Goal: Information Seeking & Learning: Learn about a topic

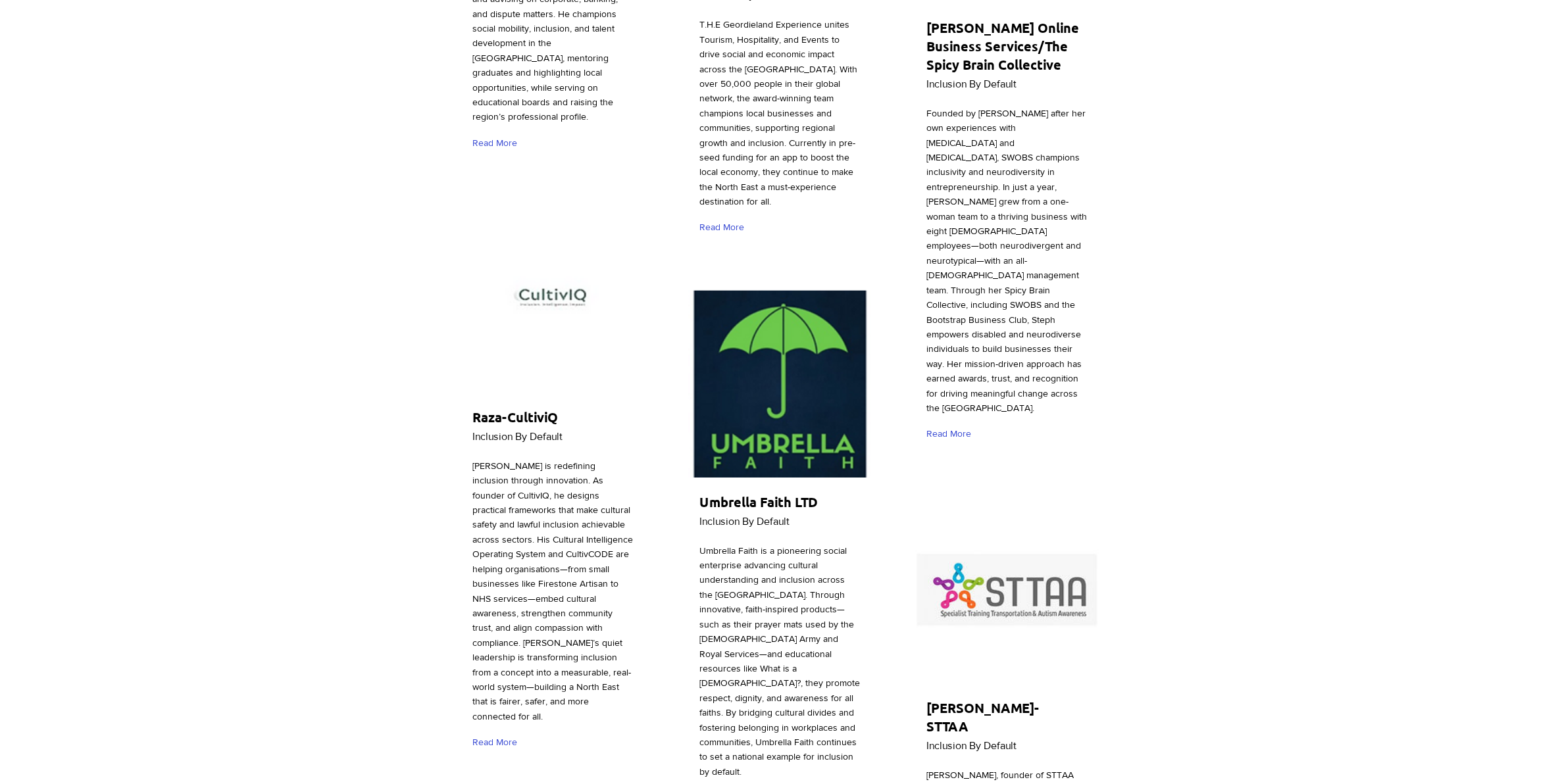
scroll to position [4604, 0]
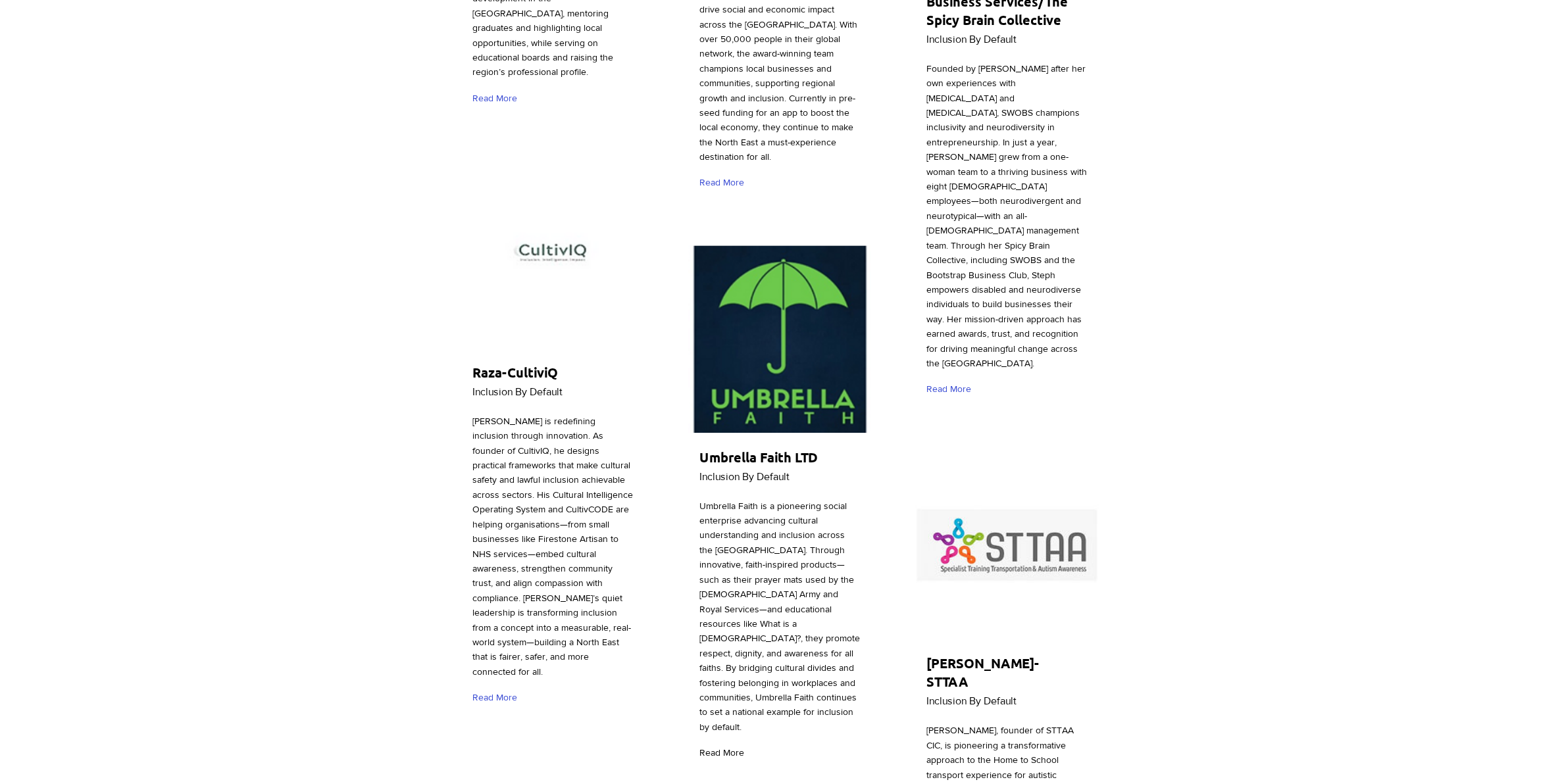
click at [721, 746] on span "Read More" at bounding box center [722, 753] width 45 height 13
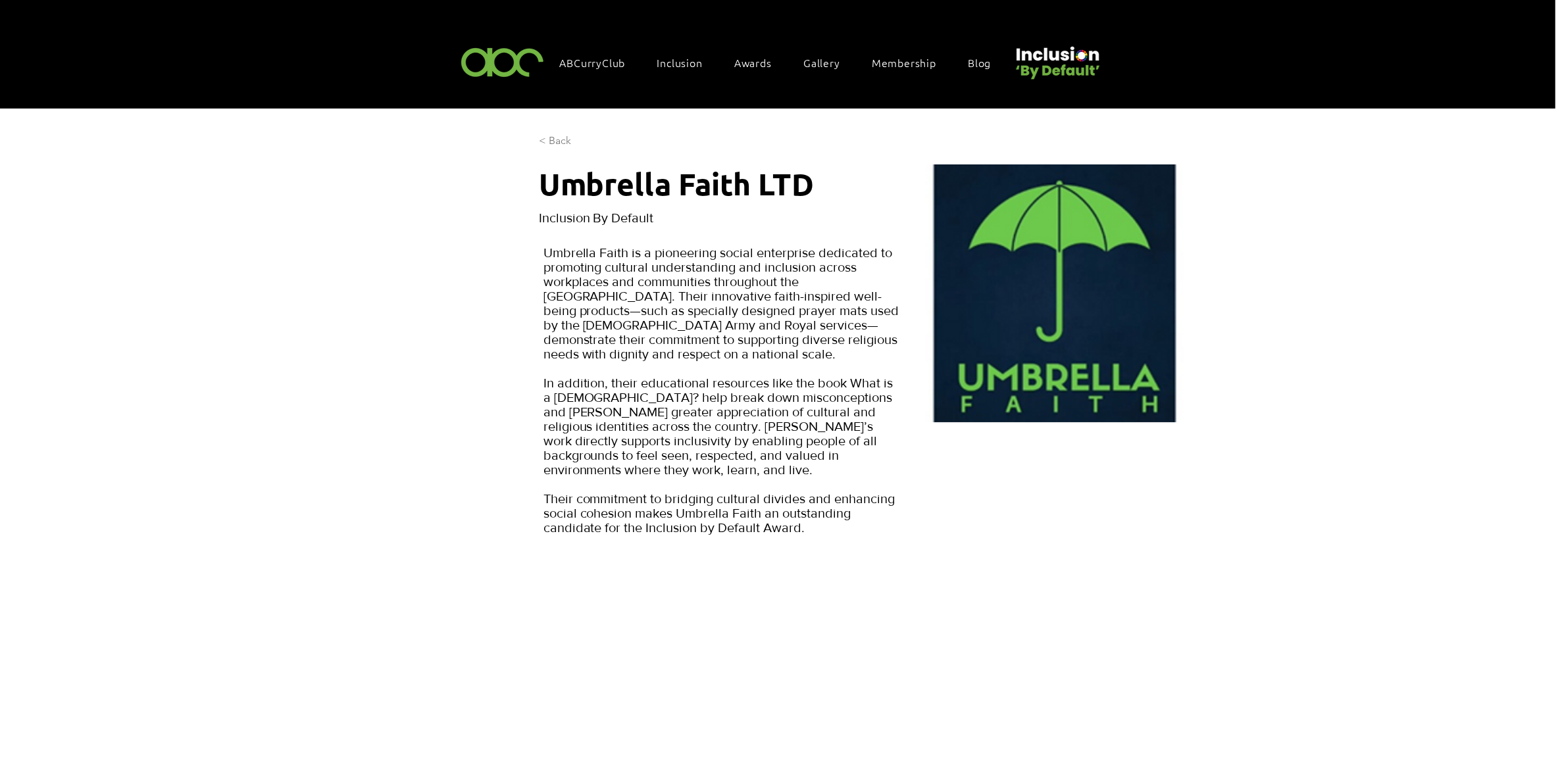
click at [561, 140] on span "< Back" at bounding box center [555, 141] width 32 height 15
click at [558, 142] on span "< Back" at bounding box center [555, 141] width 32 height 15
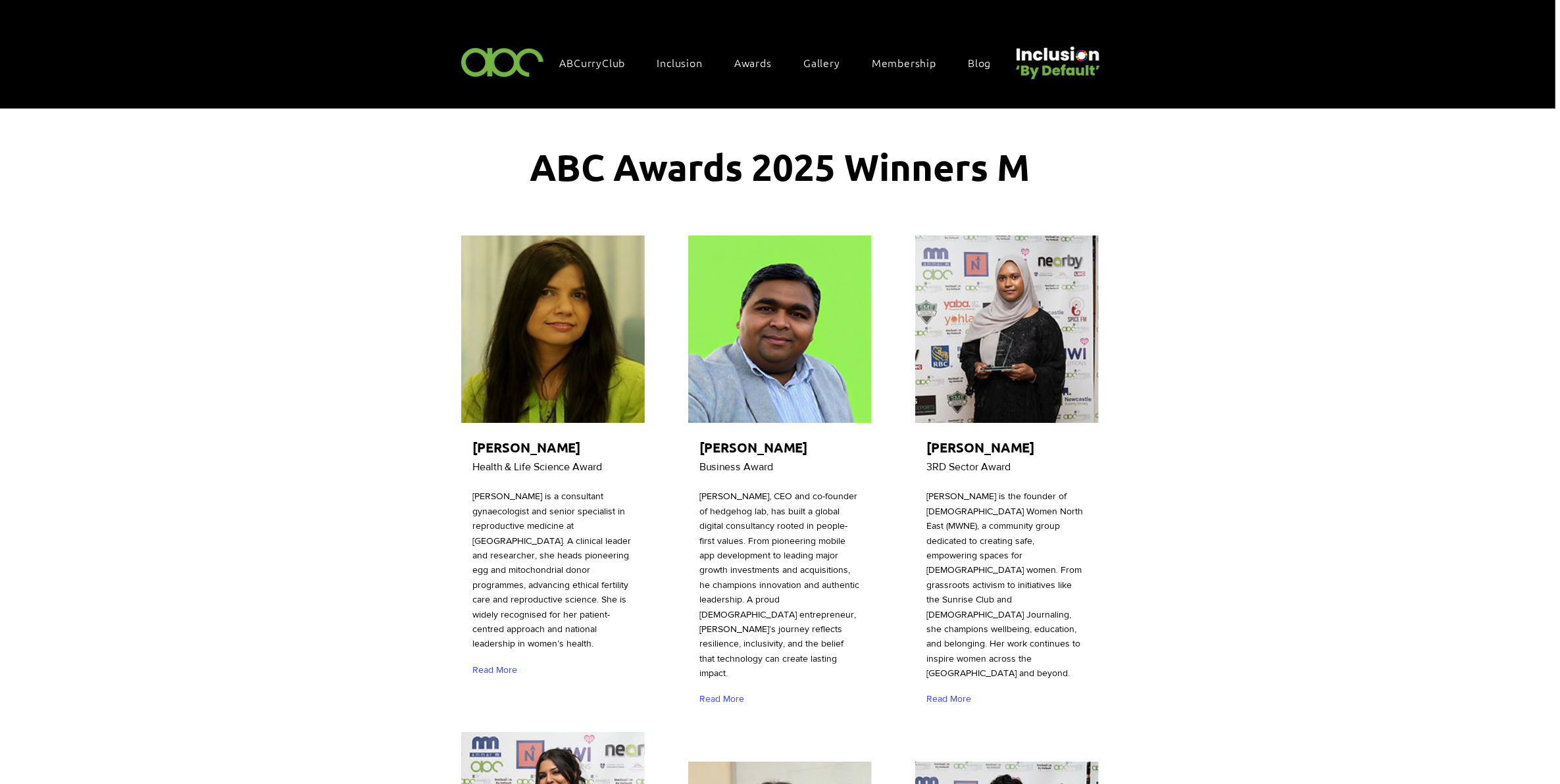
drag, startPoint x: 1014, startPoint y: 168, endPoint x: 1003, endPoint y: 172, distance: 11.7
click at [1003, 172] on span "ABC Awards 2025 Winners M" at bounding box center [780, 166] width 500 height 46
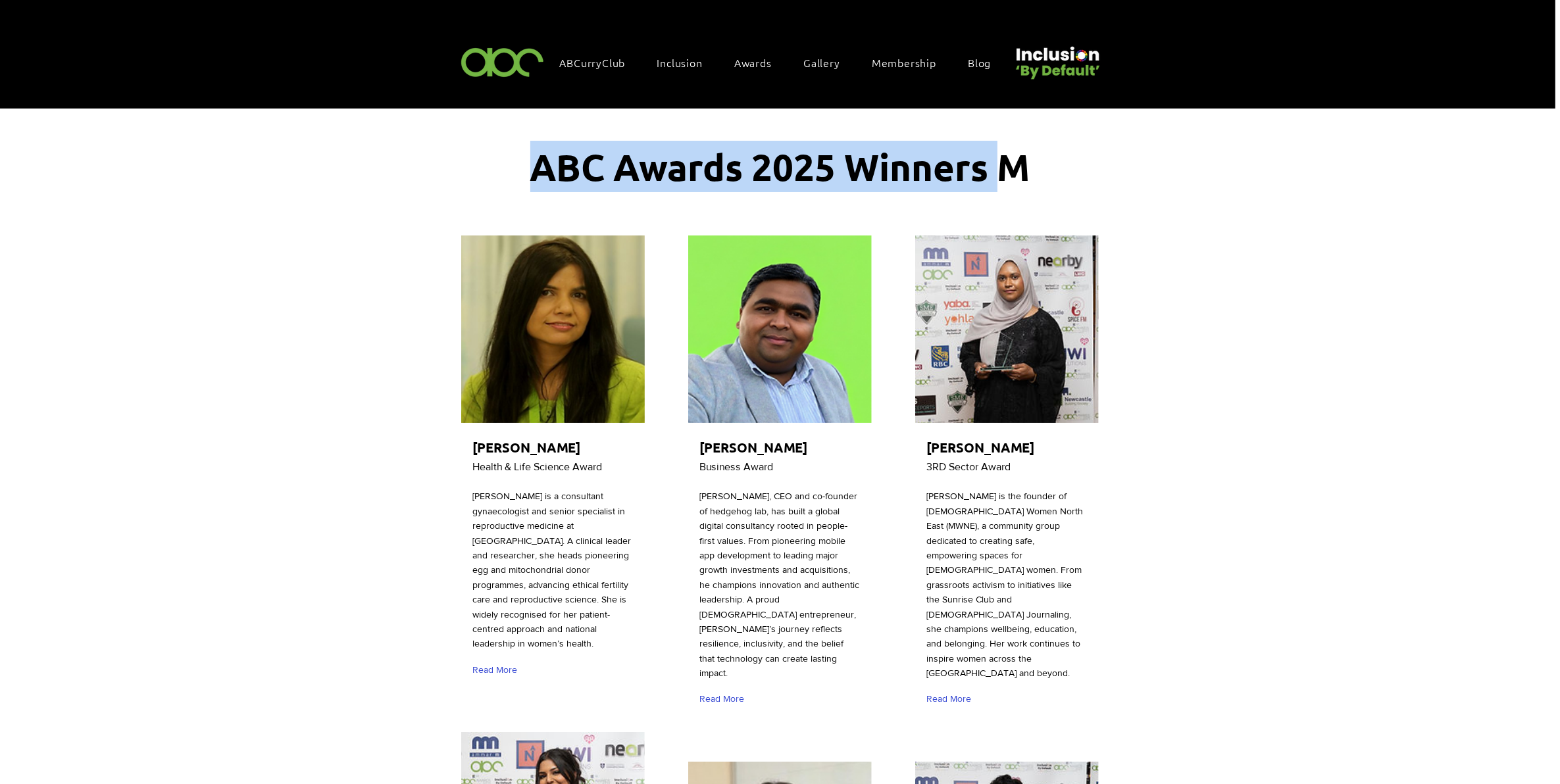
drag, startPoint x: 1012, startPoint y: 157, endPoint x: 1048, endPoint y: 162, distance: 36.3
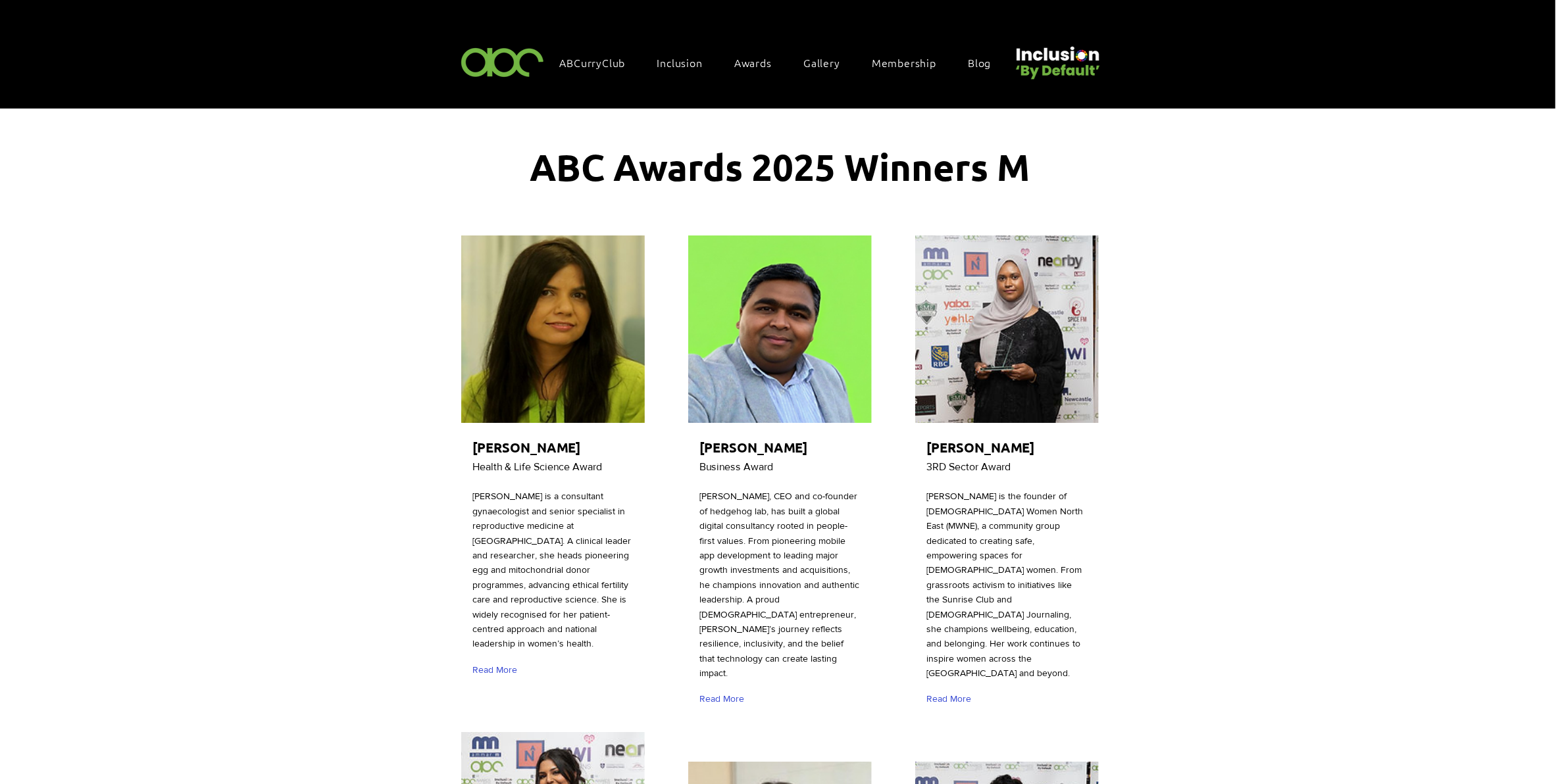
drag, startPoint x: 1048, startPoint y: 162, endPoint x: 1034, endPoint y: 161, distance: 14.0
click at [1034, 161] on h1 "ABC Awards 2025 Winners M" at bounding box center [780, 167] width 526 height 51
drag, startPoint x: 1023, startPoint y: 163, endPoint x: 997, endPoint y: 163, distance: 26.0
click at [997, 163] on span "ABC Awards 2025 Winners M" at bounding box center [780, 166] width 500 height 46
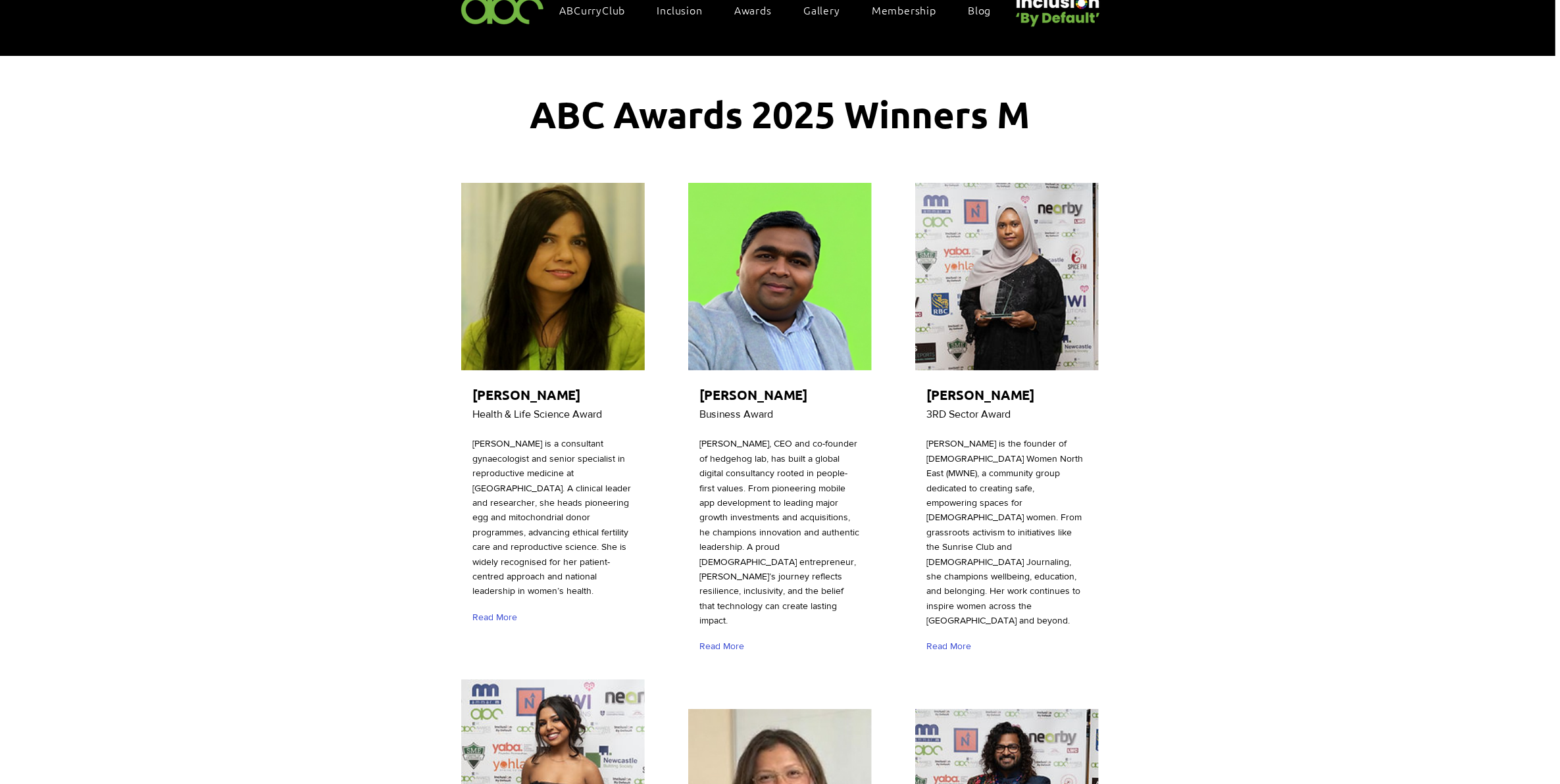
scroll to position [82, 0]
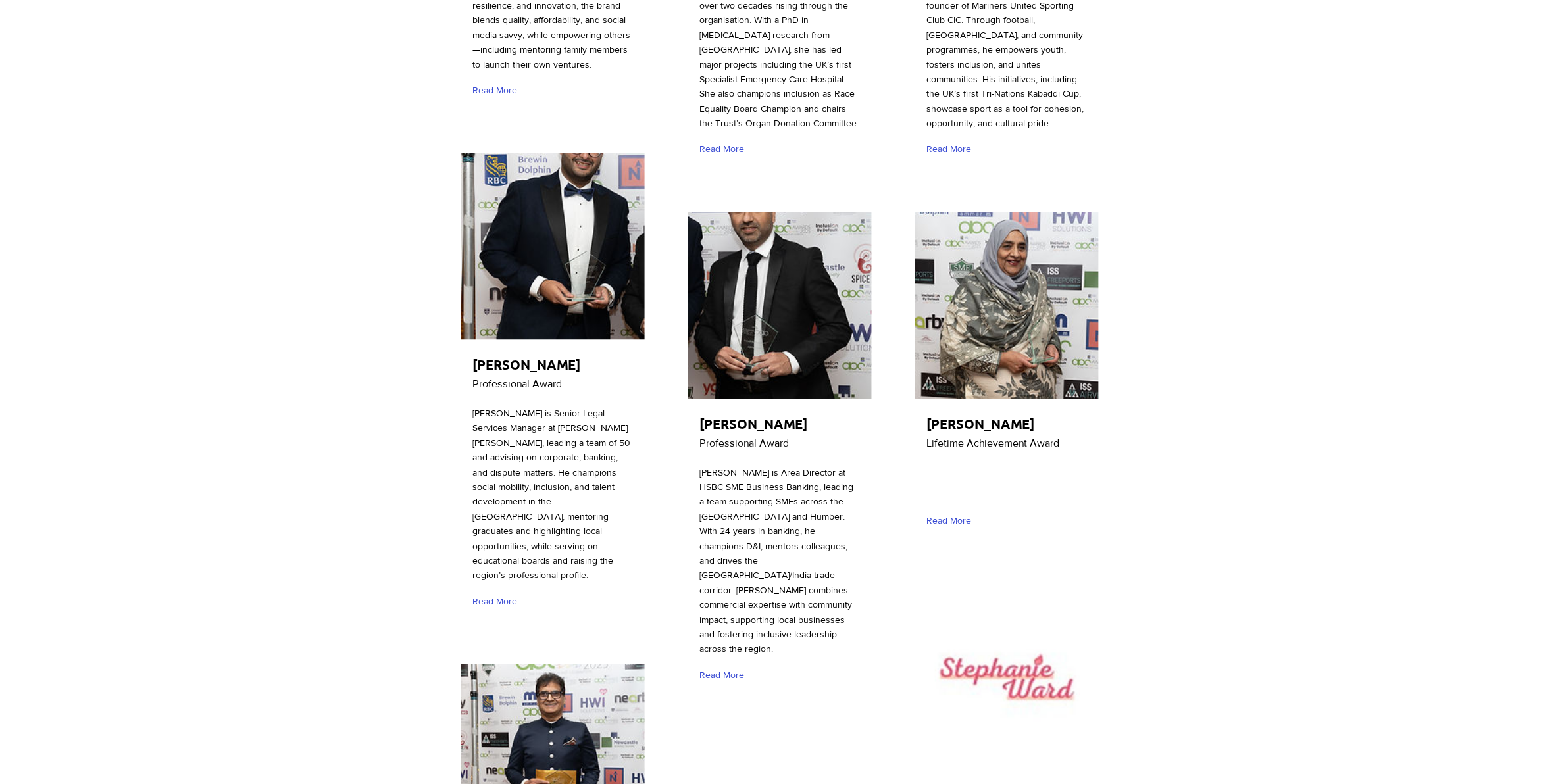
scroll to position [1069, 0]
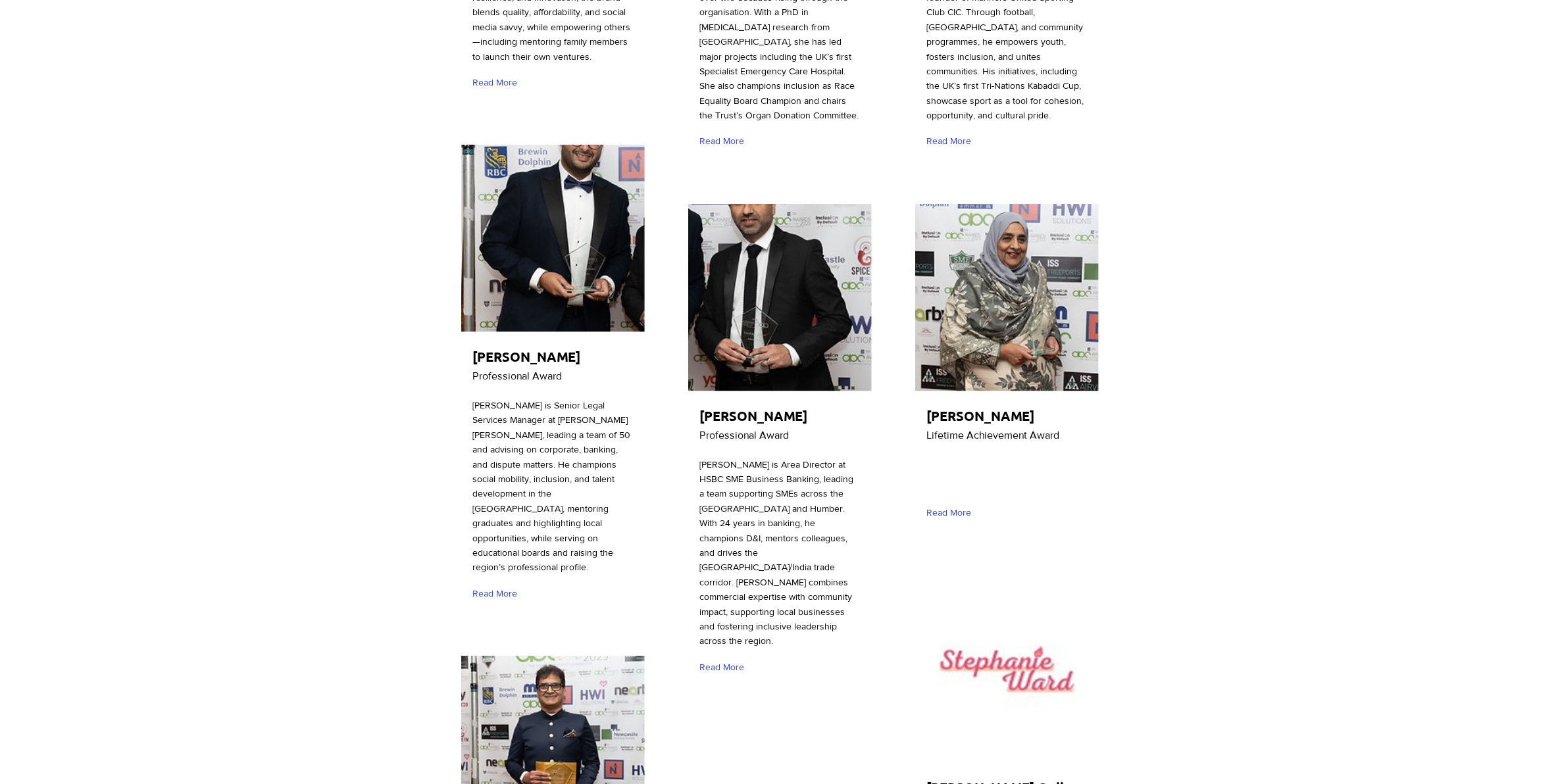
click at [797, 224] on img "main content" at bounding box center [780, 297] width 183 height 187
click at [764, 204] on img "main content" at bounding box center [780, 297] width 183 height 187
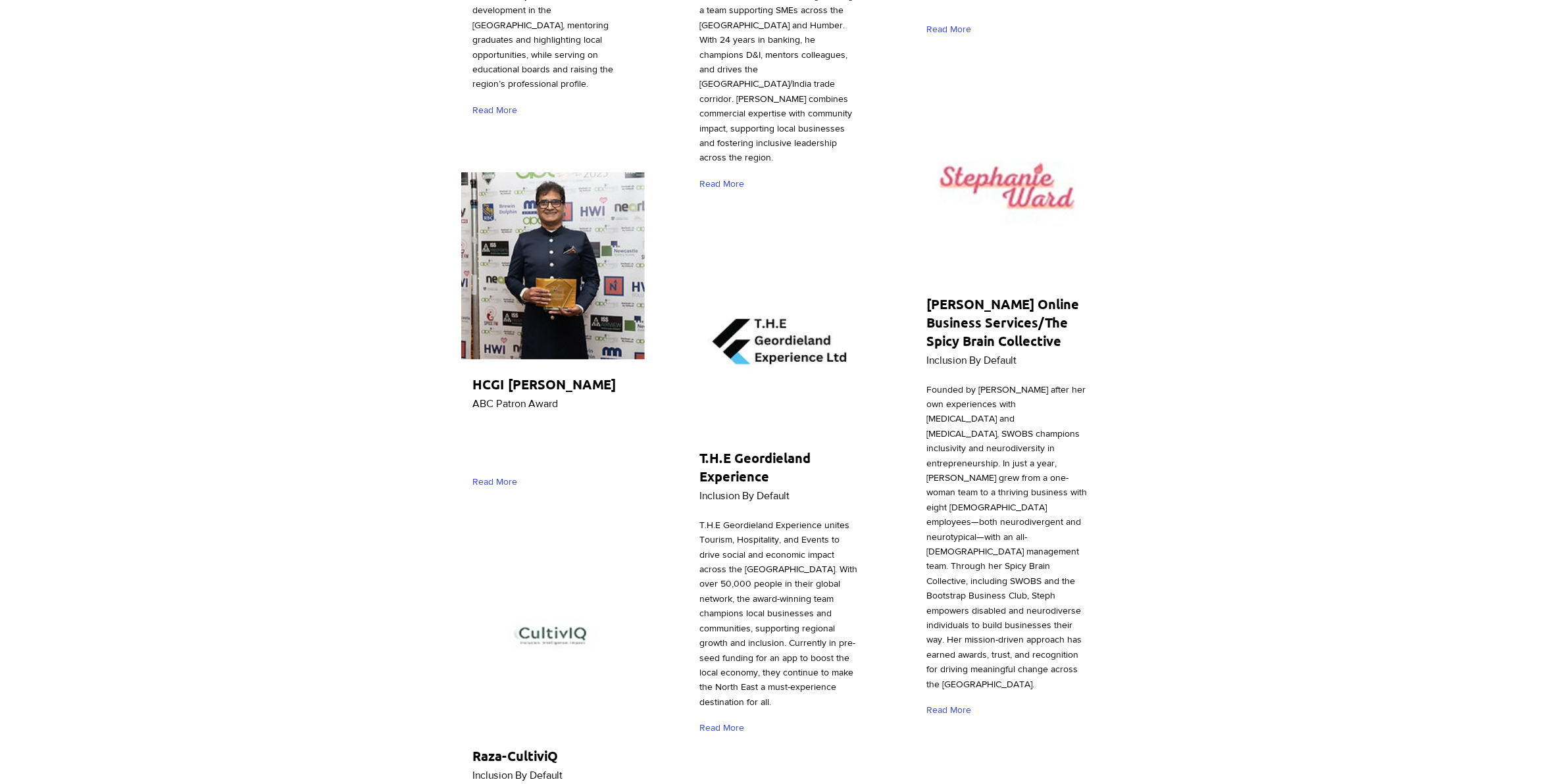
scroll to position [1727, 0]
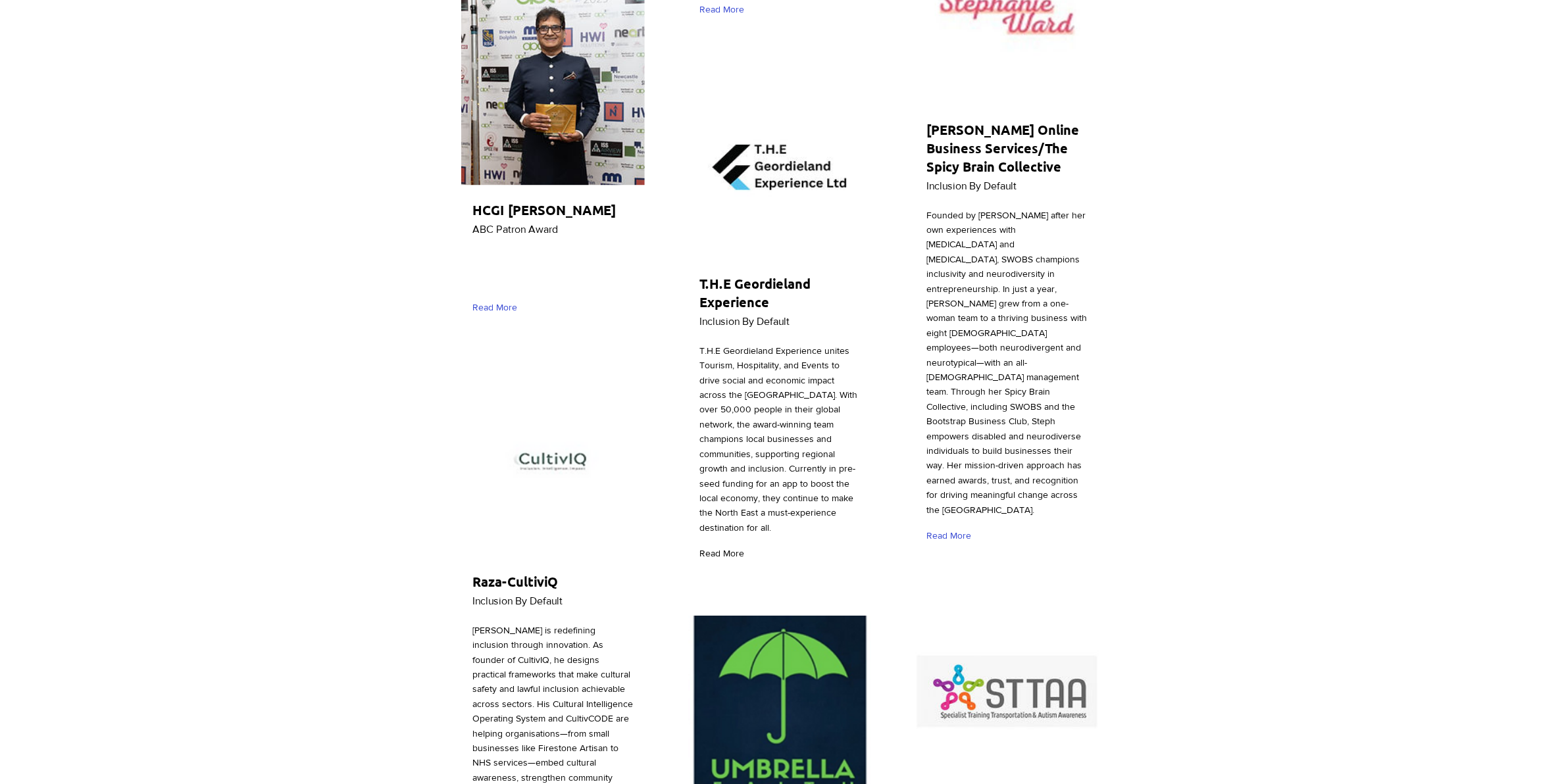
click at [729, 542] on div "Read More" at bounding box center [725, 554] width 50 height 23
click at [725, 548] on span "Read More" at bounding box center [722, 554] width 45 height 13
click at [737, 548] on span "Read More" at bounding box center [722, 554] width 45 height 13
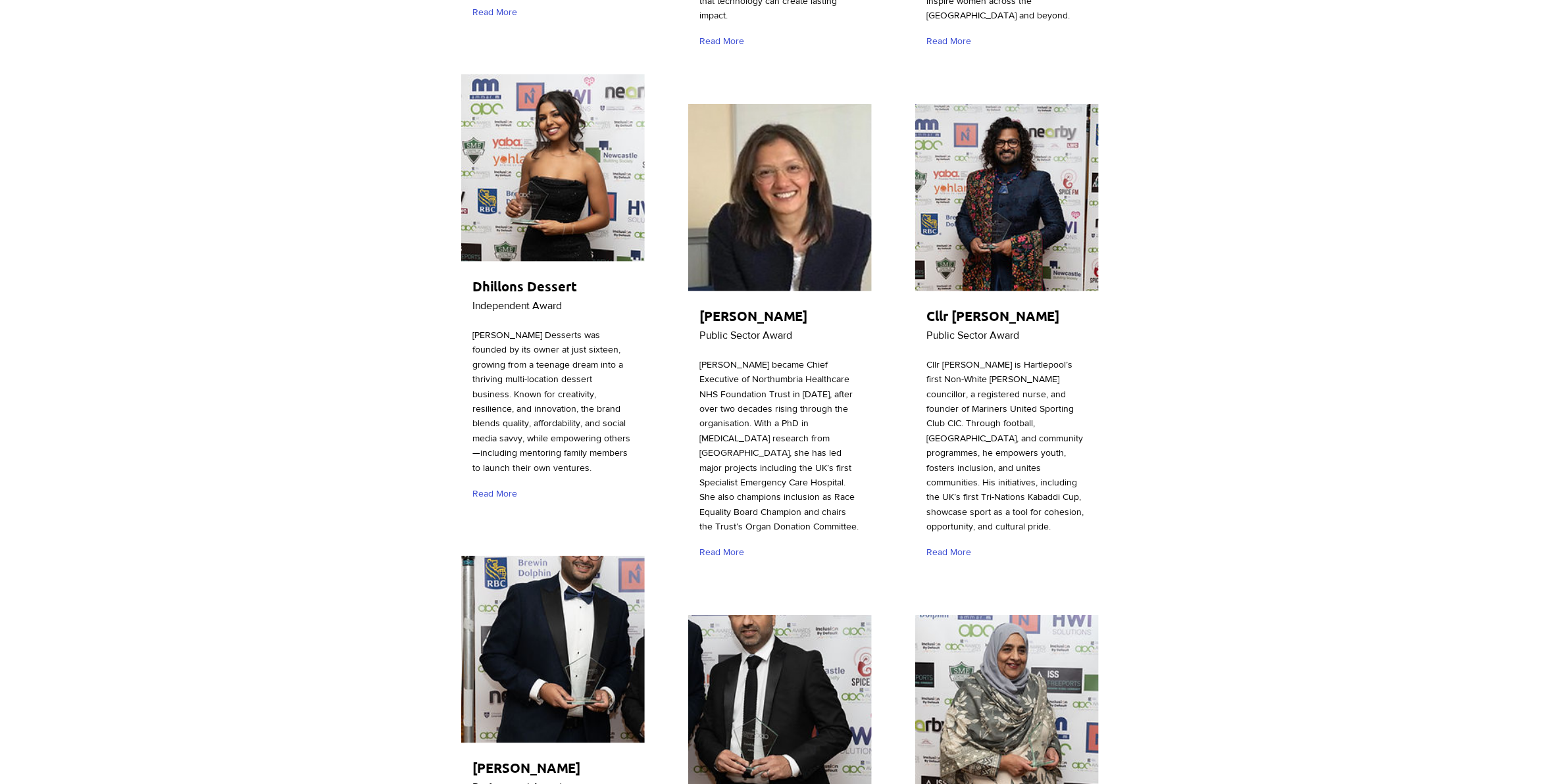
scroll to position [904, 0]
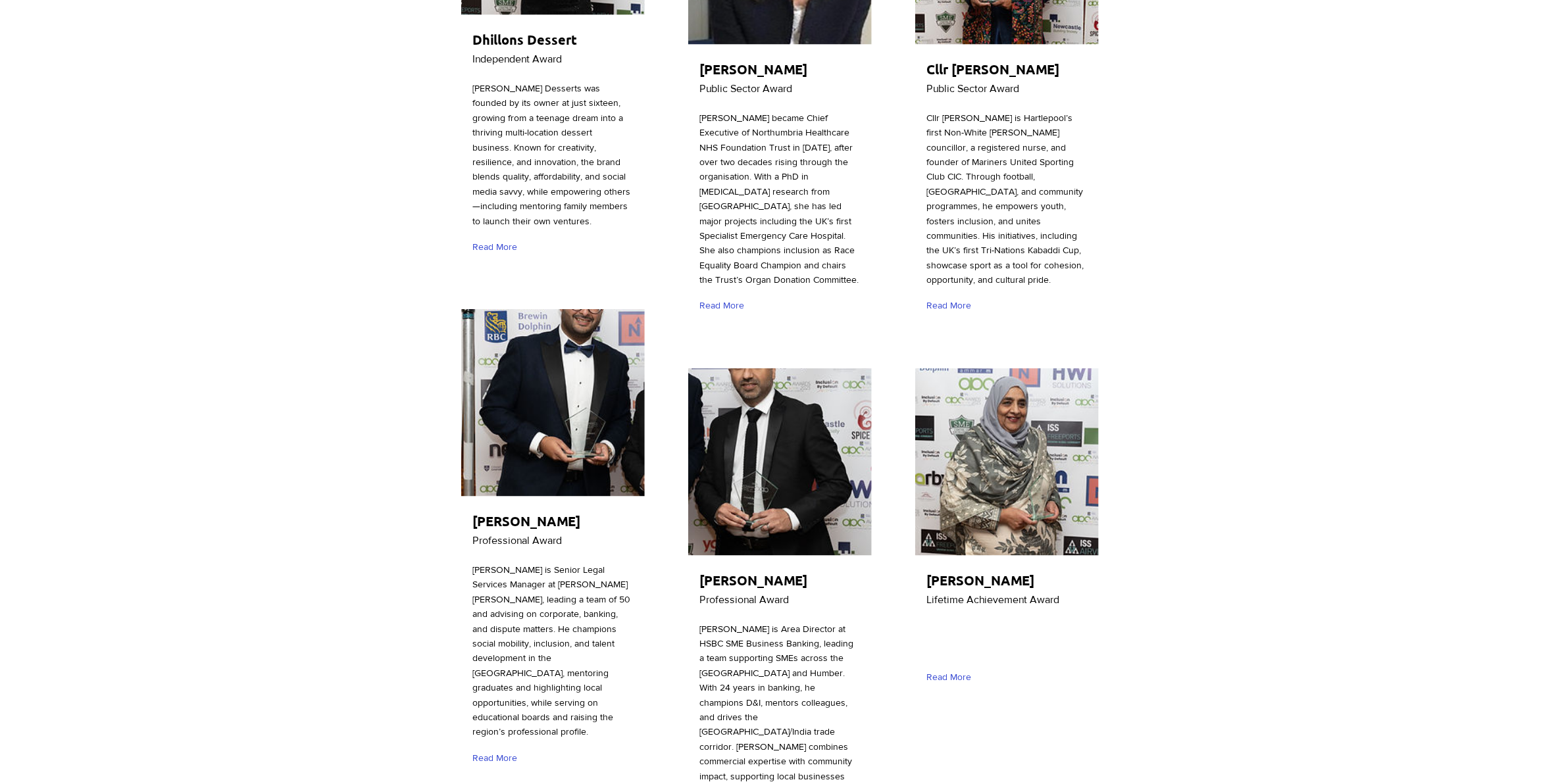
click at [839, 457] on img "main content" at bounding box center [780, 462] width 183 height 187
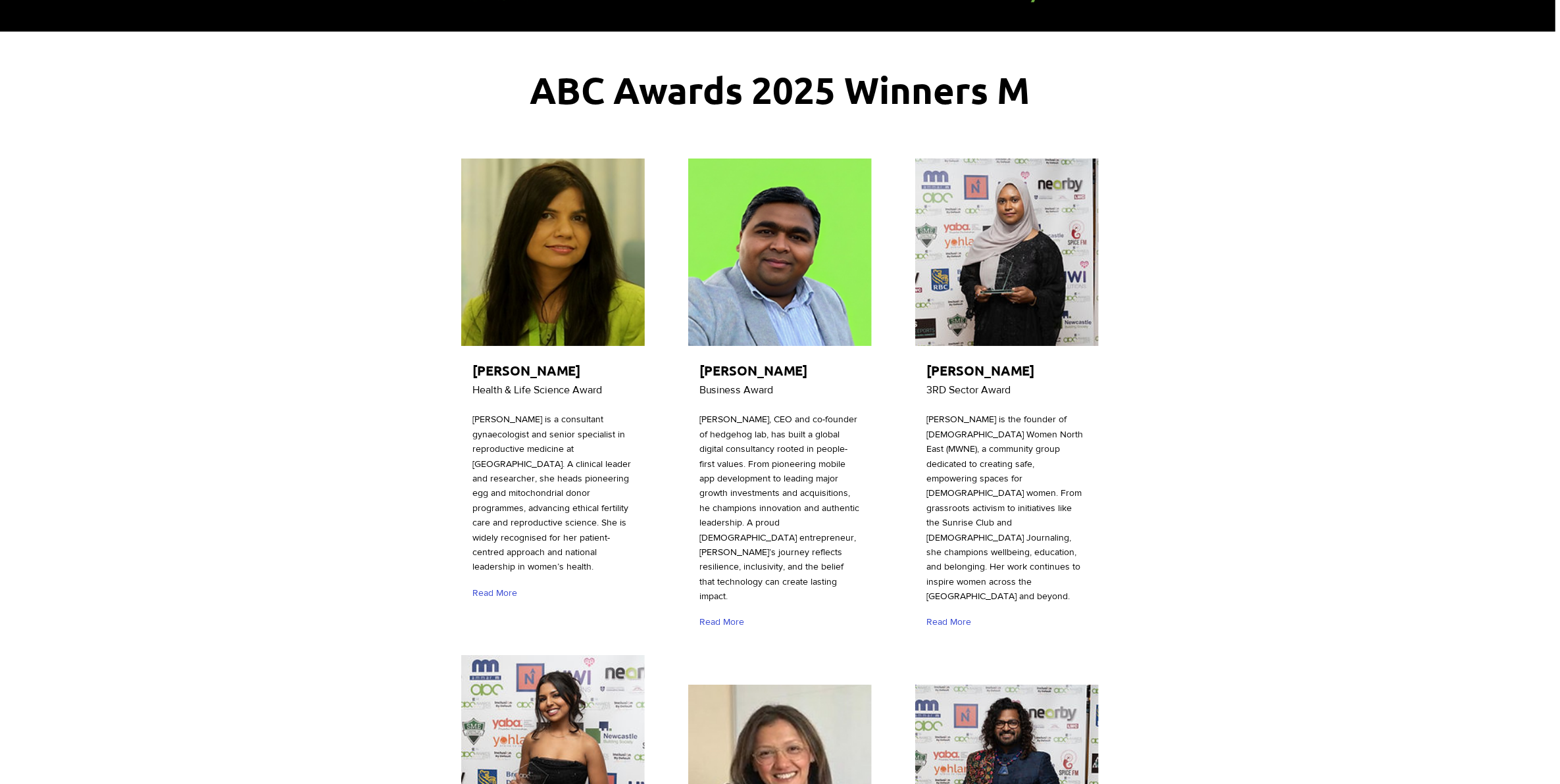
scroll to position [0, 0]
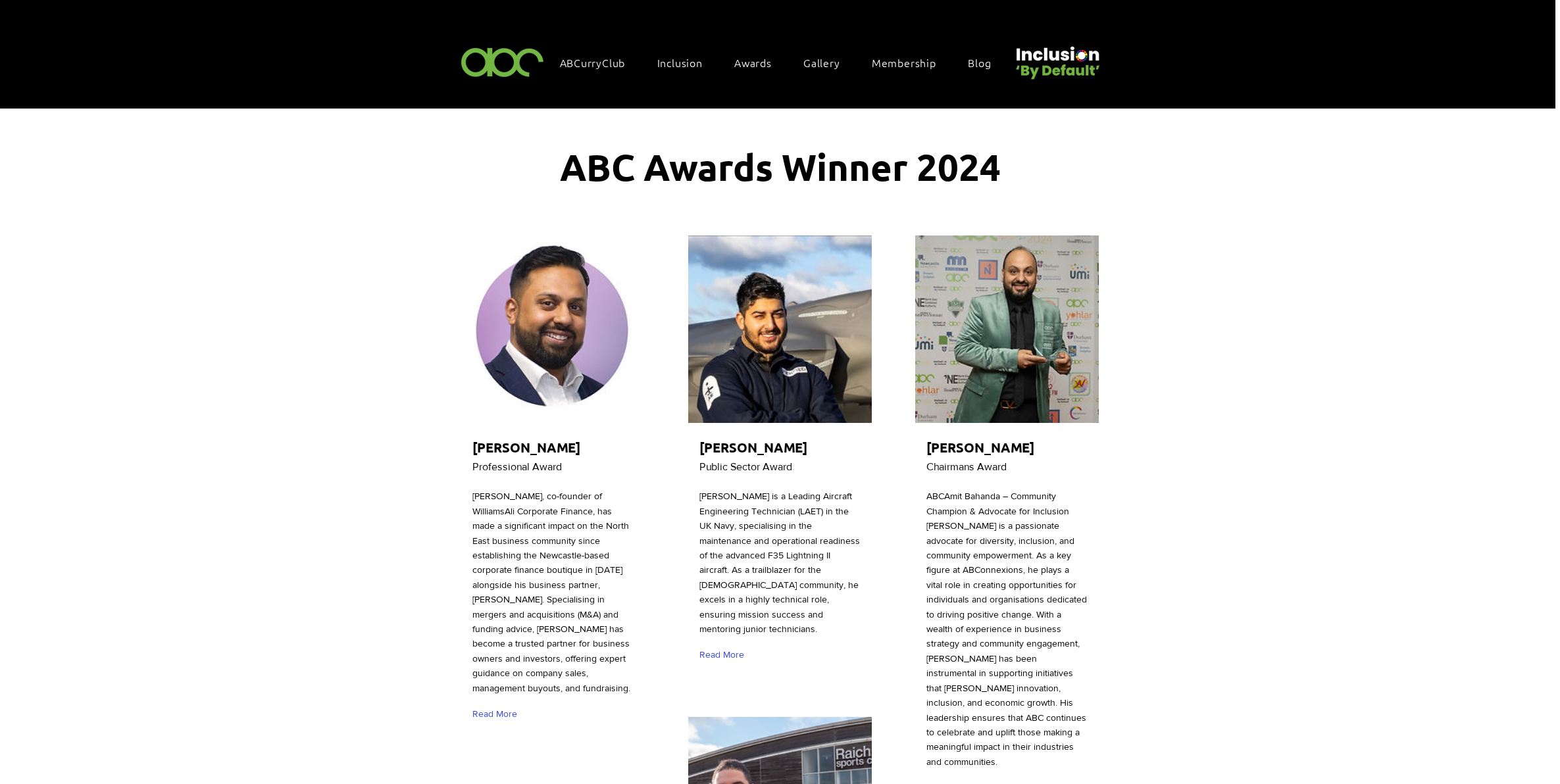
scroll to position [3289, 0]
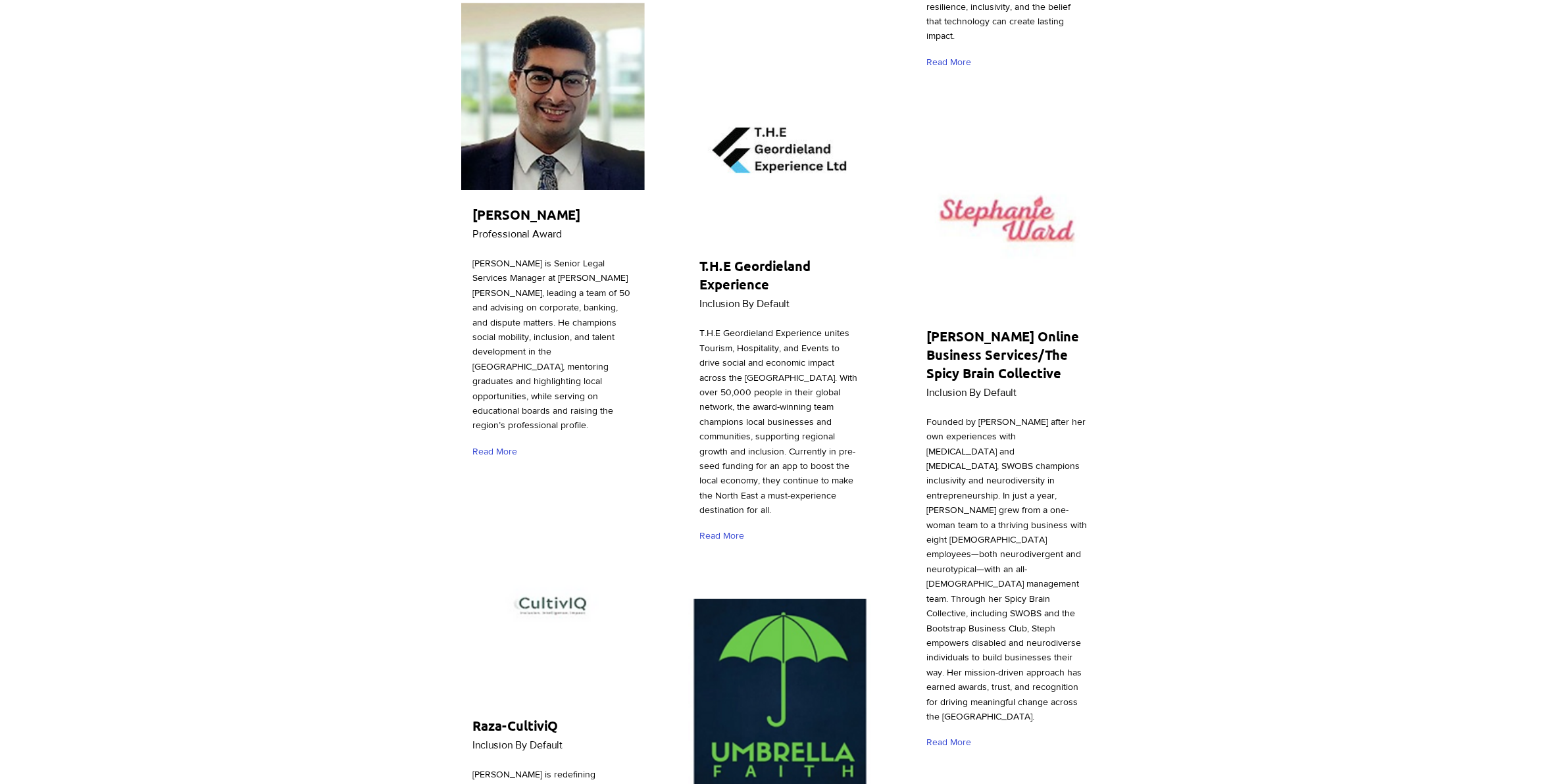
scroll to position [4275, 0]
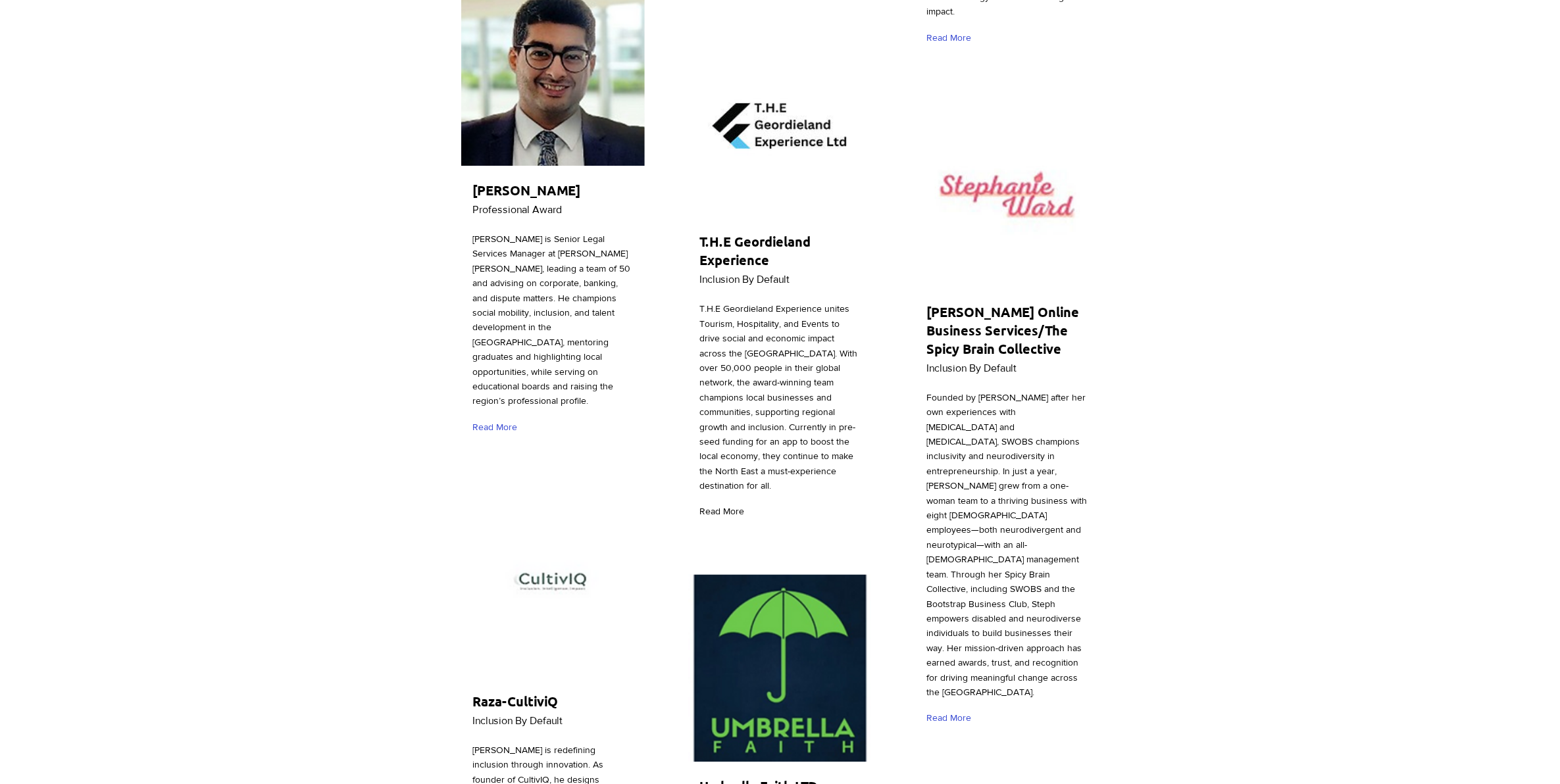
click at [729, 505] on span "Read More" at bounding box center [722, 512] width 45 height 13
click at [954, 711] on span "Read More" at bounding box center [948, 718] width 45 height 13
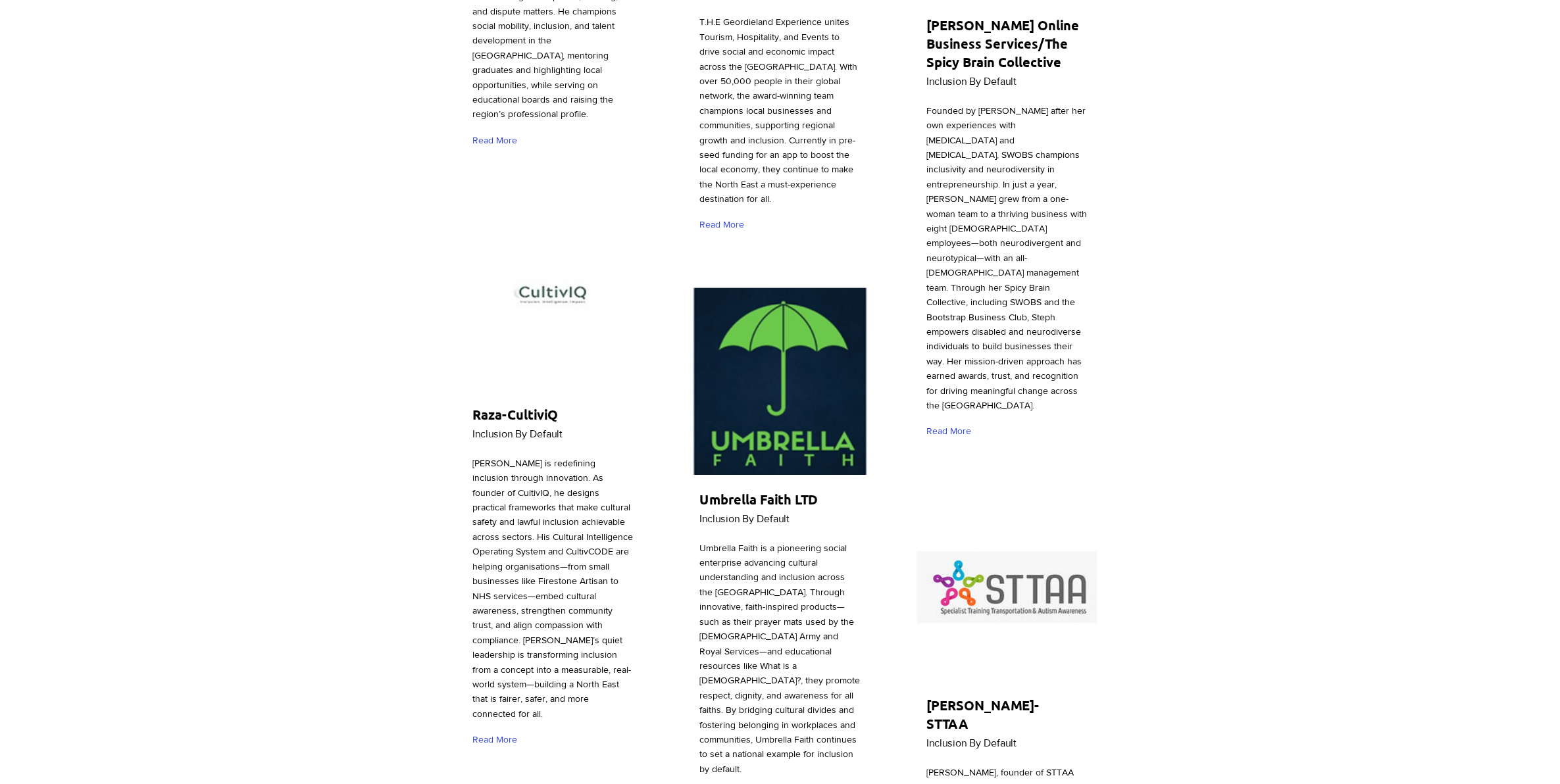
scroll to position [4604, 0]
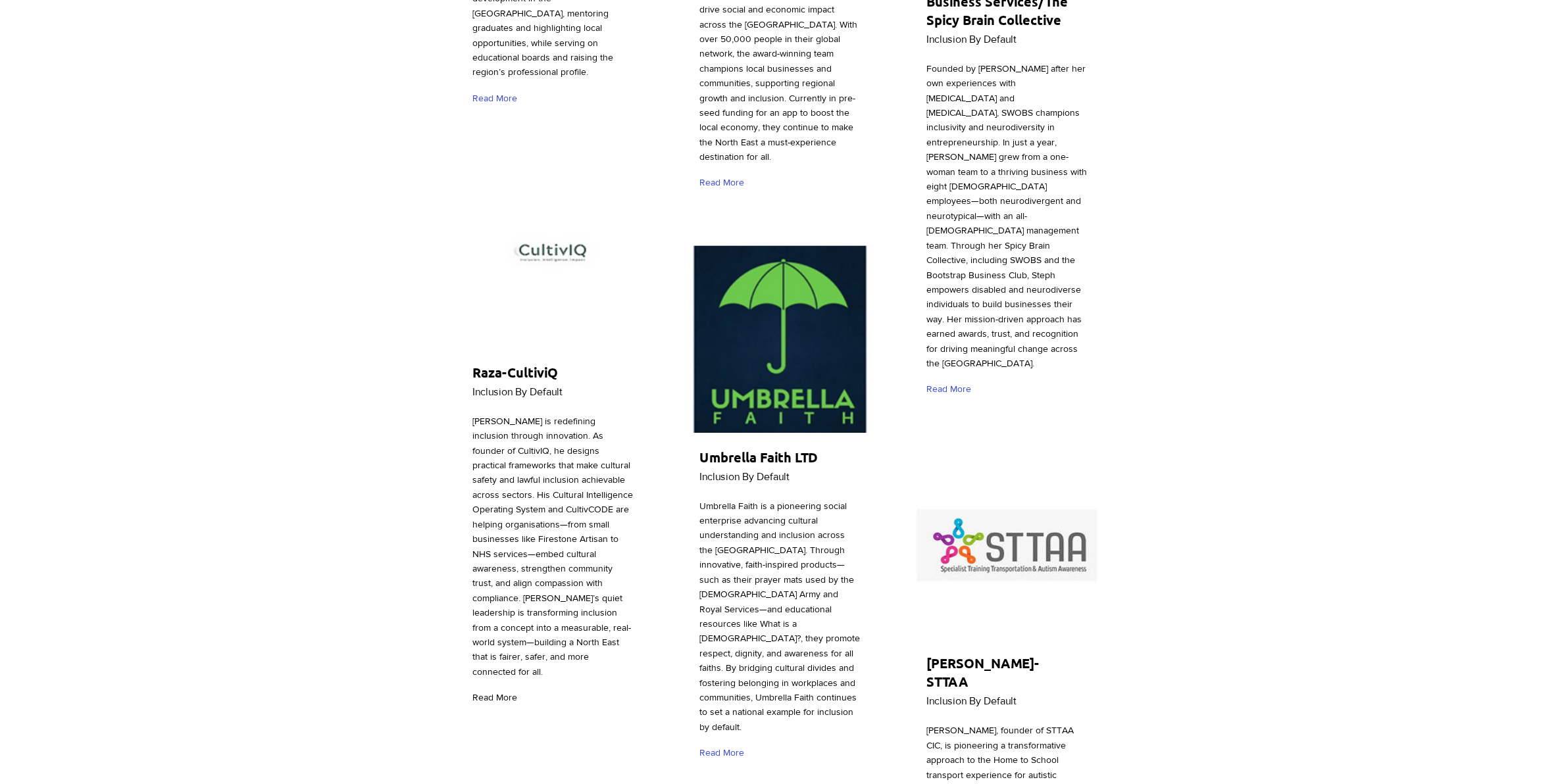
click at [497, 691] on span "Read More" at bounding box center [495, 698] width 45 height 13
click at [728, 746] on span "Read More" at bounding box center [722, 753] width 45 height 13
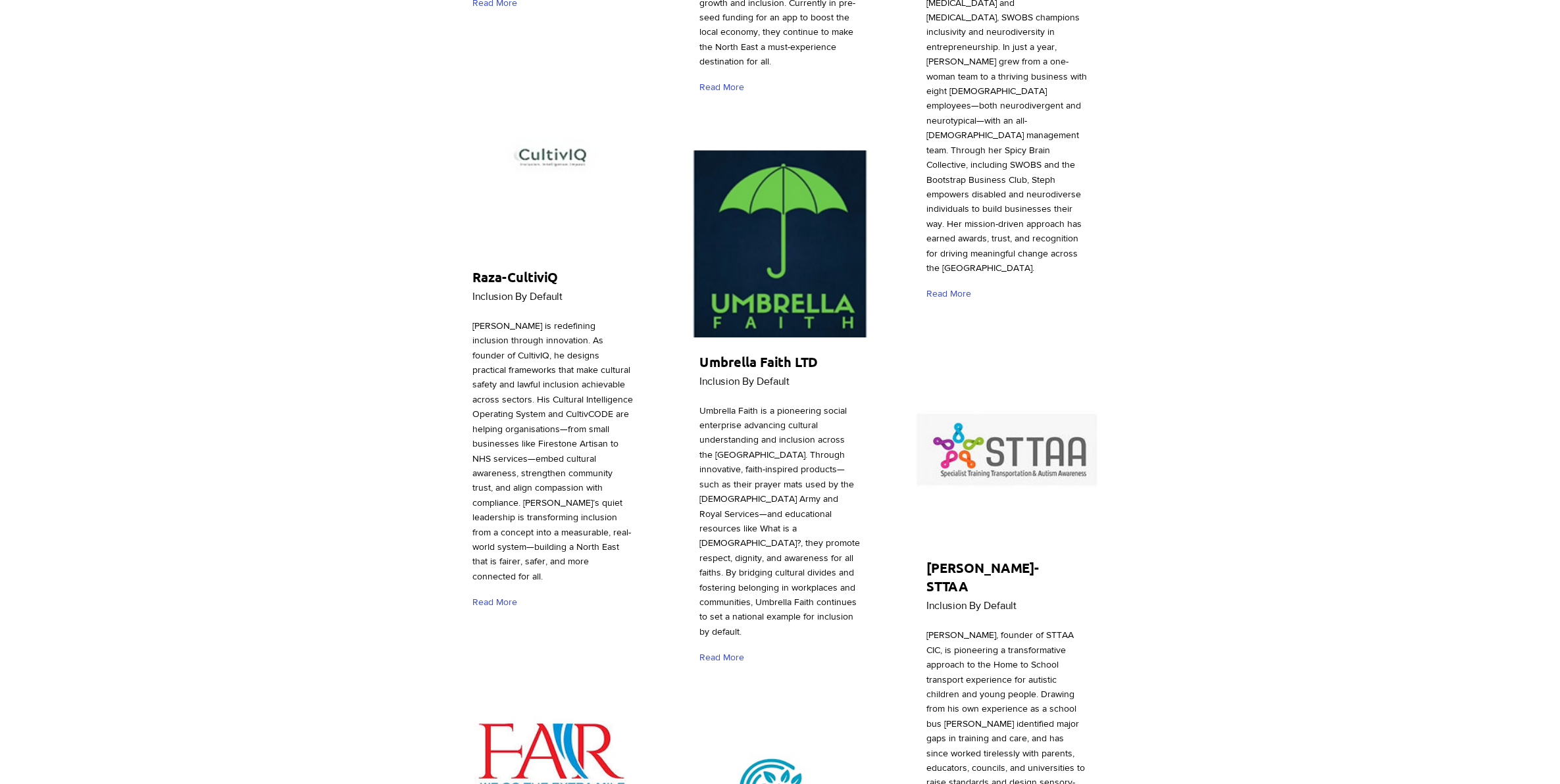
scroll to position [4932, 0]
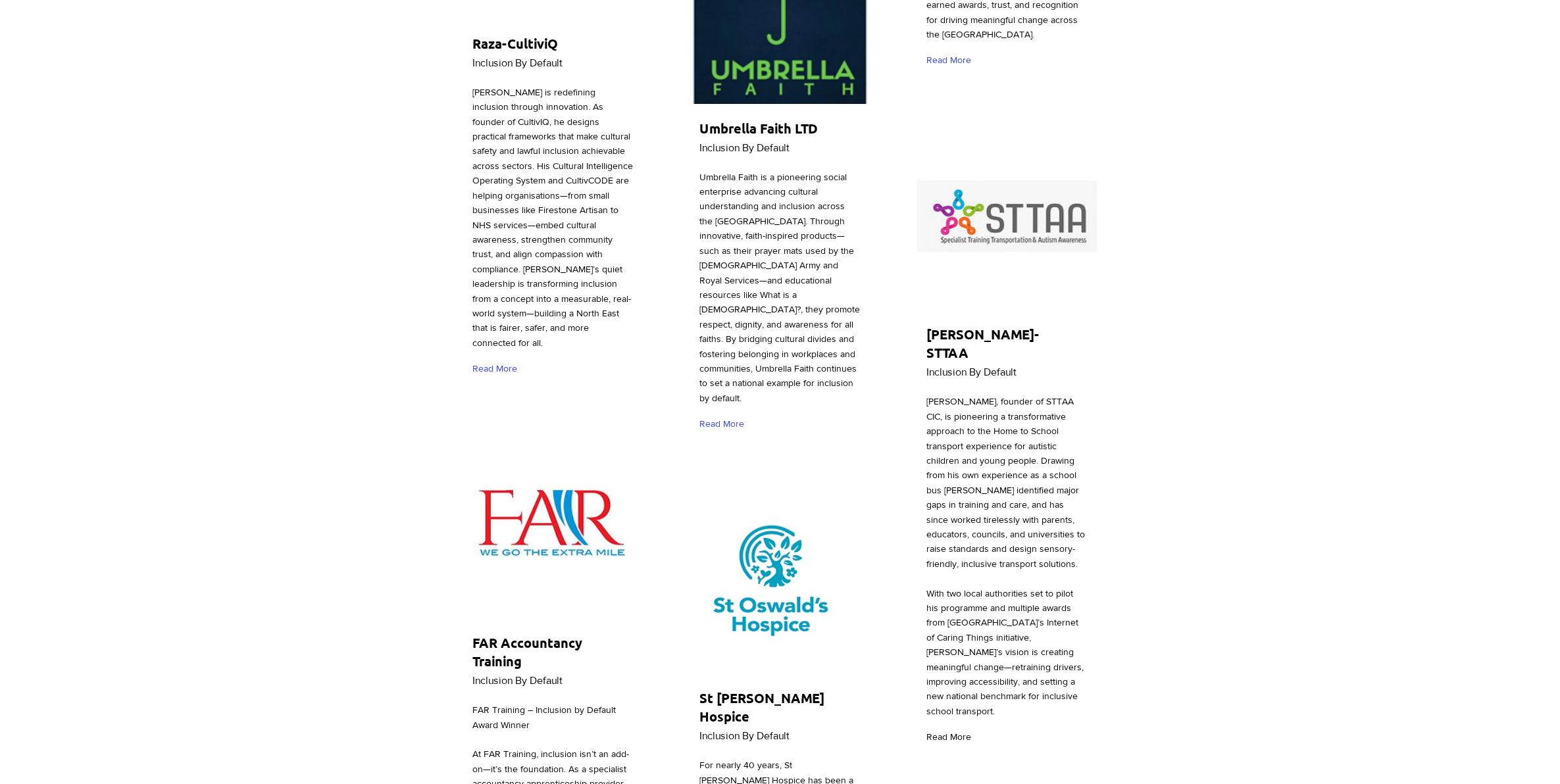
click at [952, 731] on span "Read More" at bounding box center [948, 738] width 45 height 13
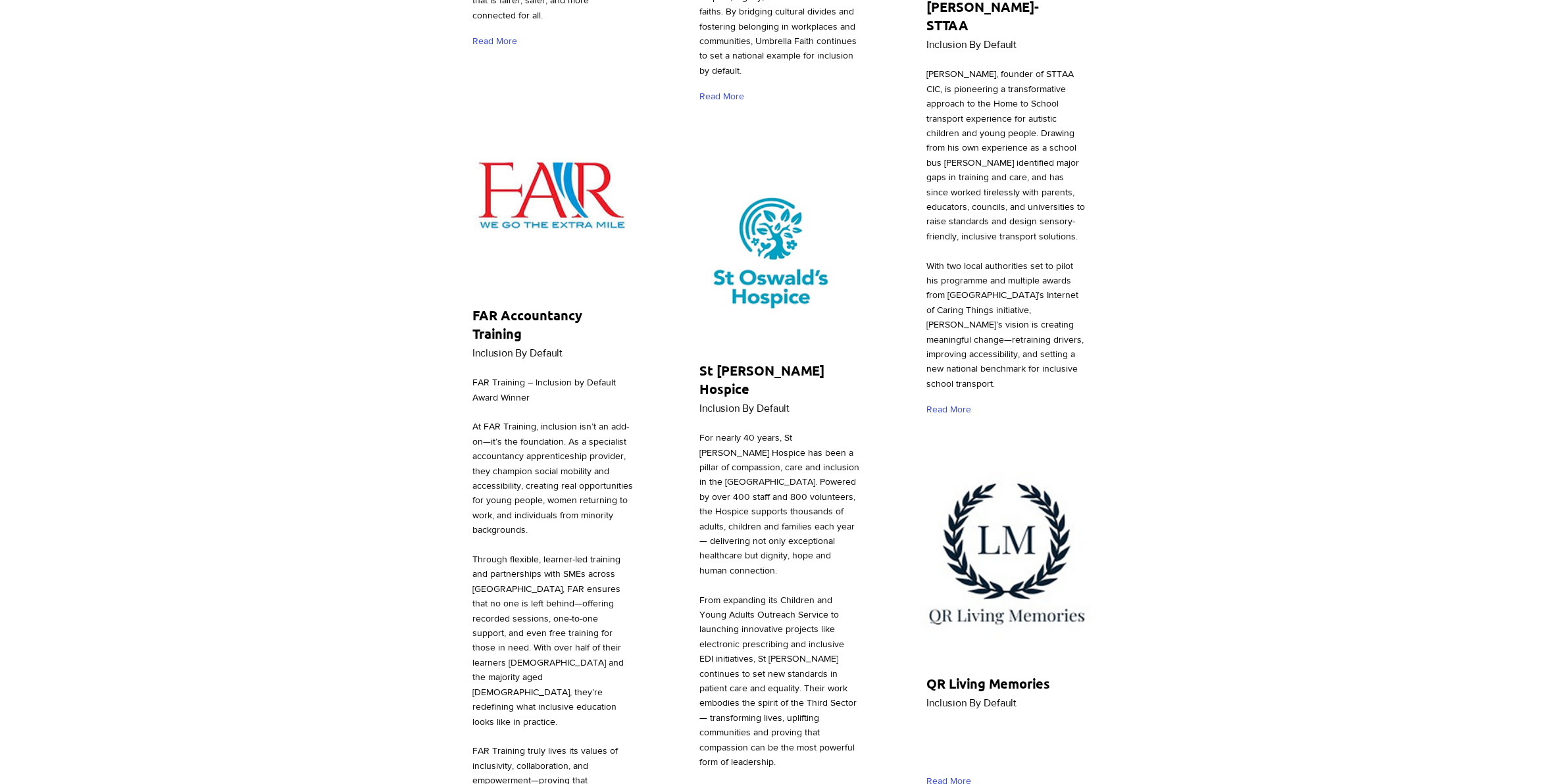
scroll to position [5262, 0]
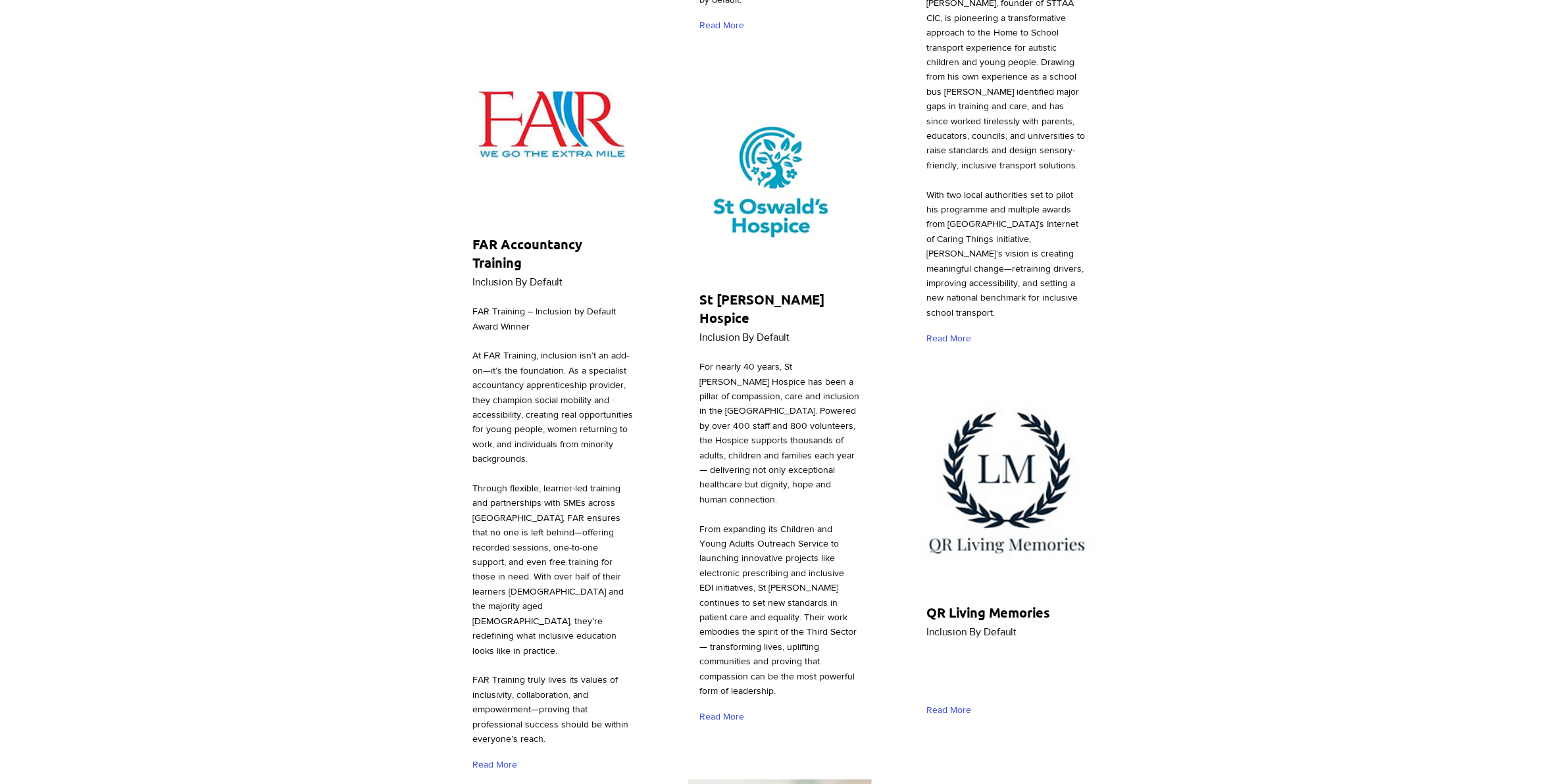
scroll to position [5426, 0]
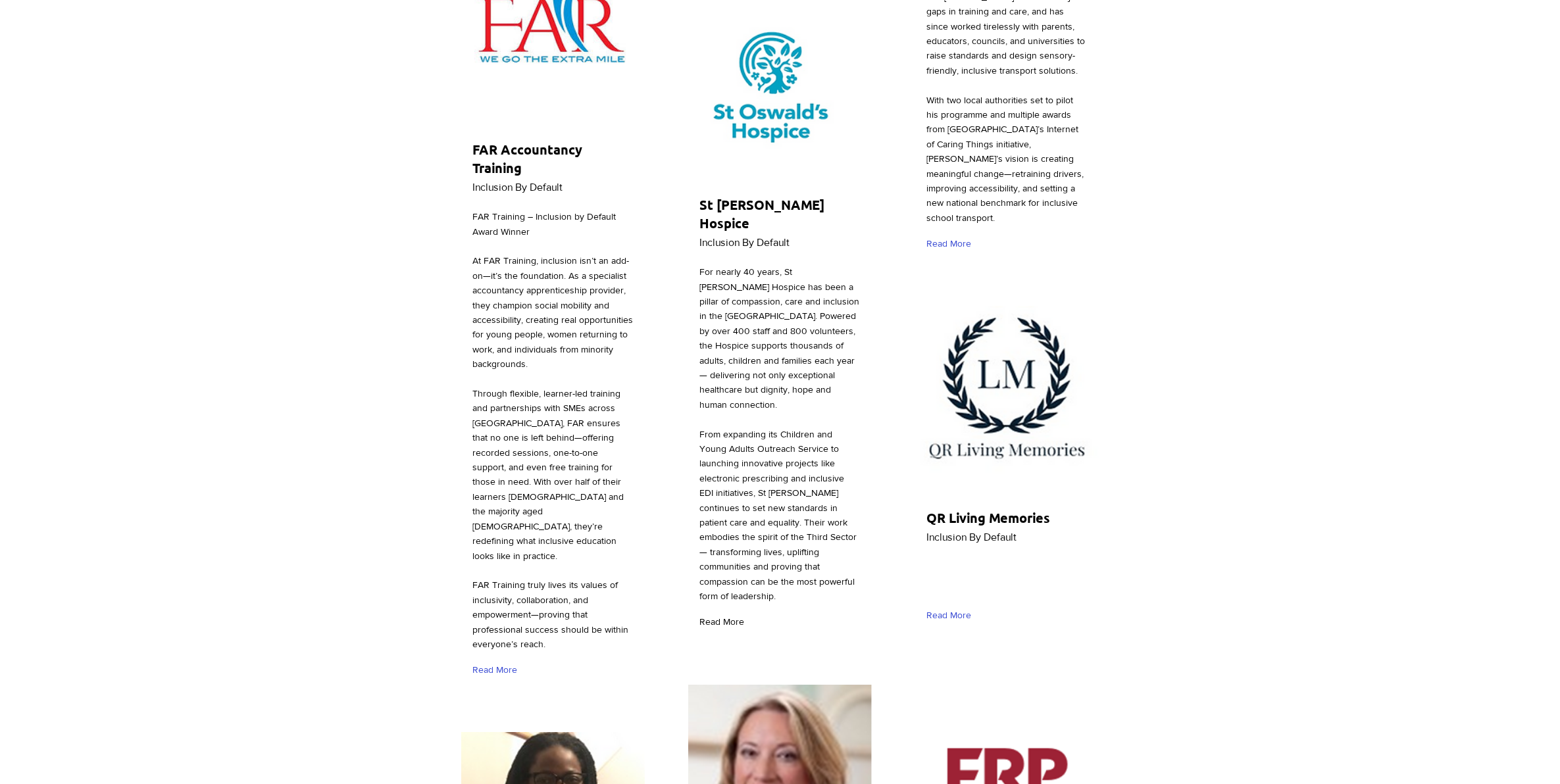
click at [733, 615] on span "Read More" at bounding box center [722, 622] width 45 height 13
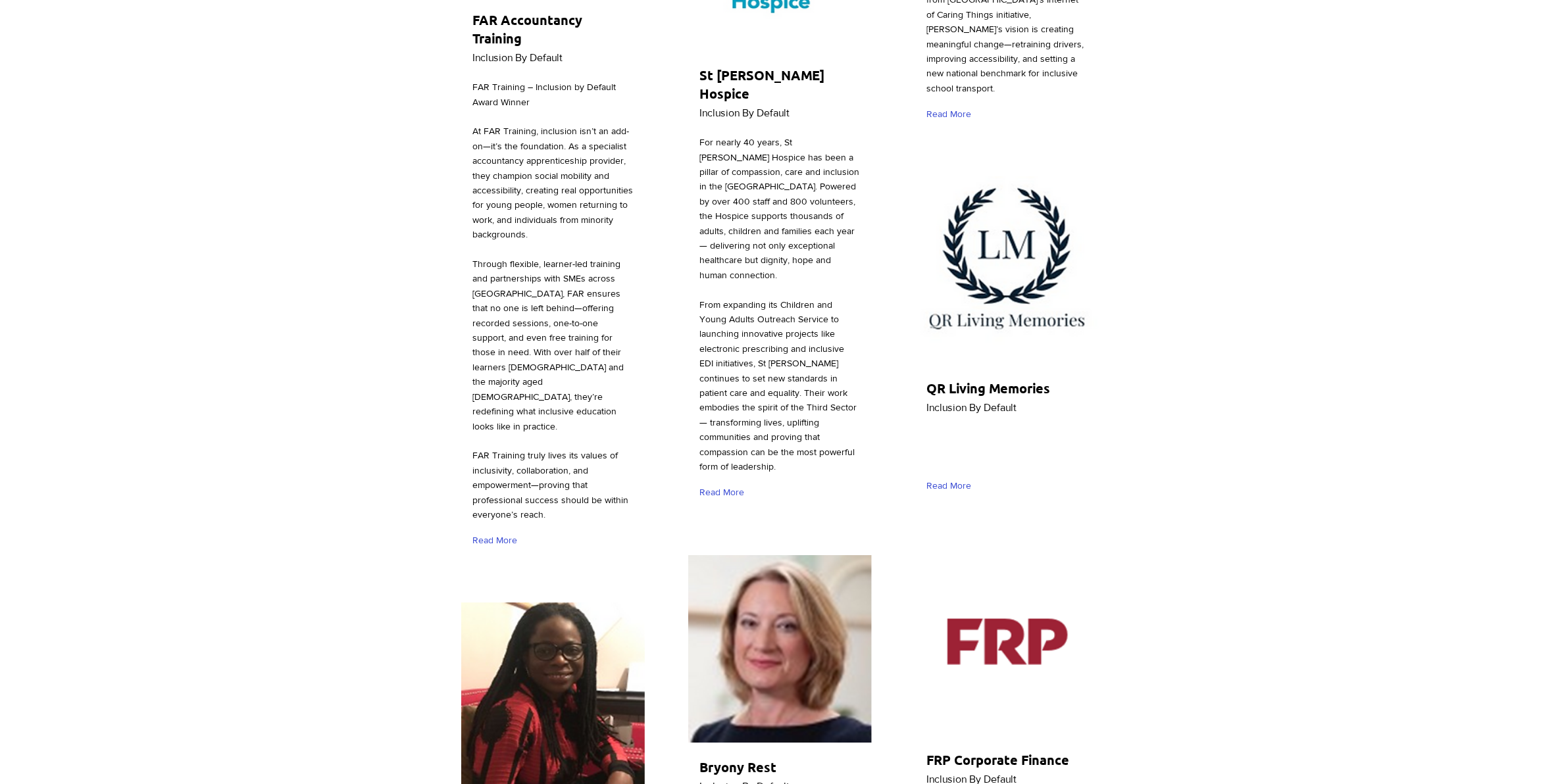
scroll to position [5837, 0]
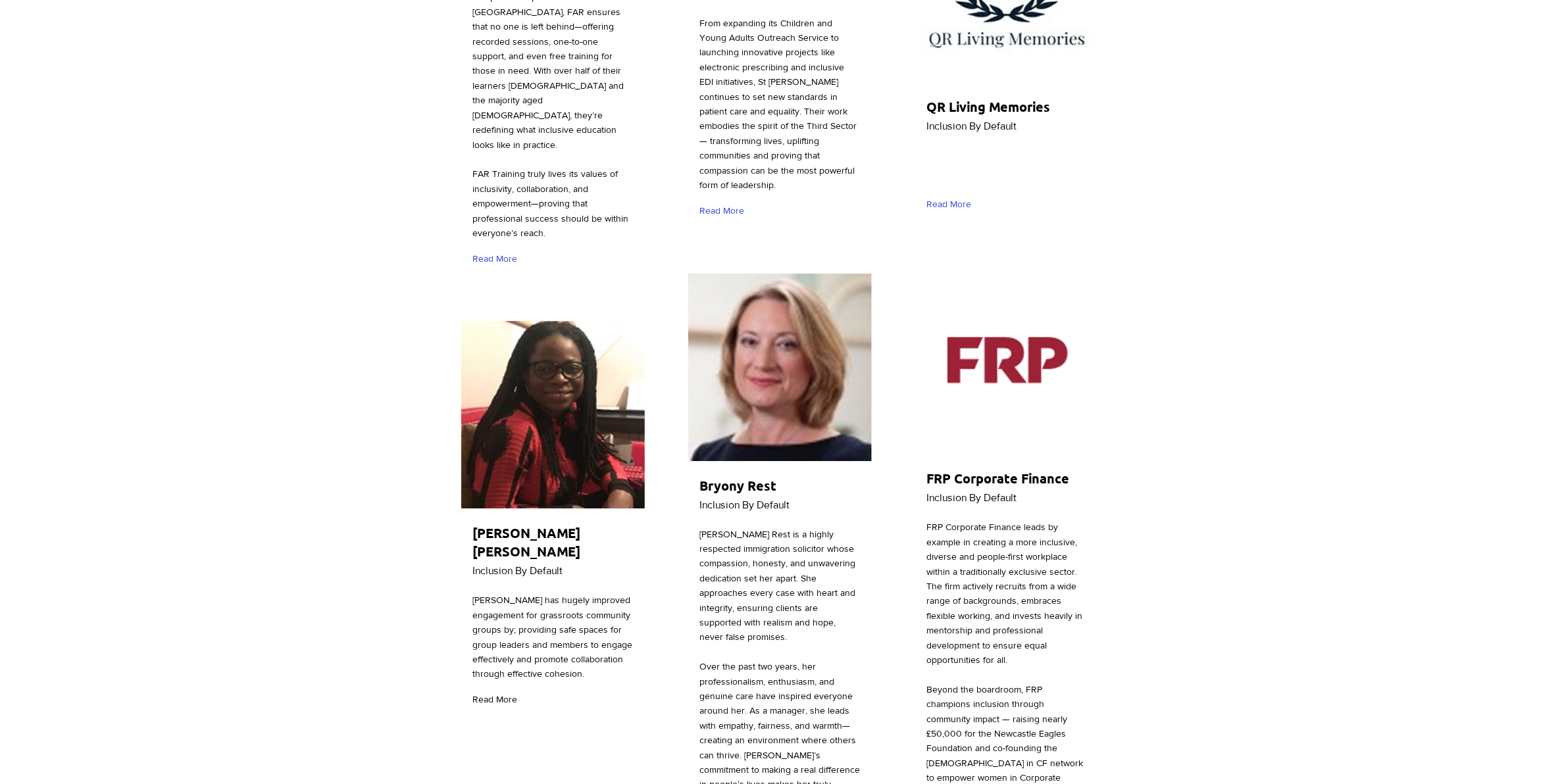
click at [485, 693] on span "Read More" at bounding box center [495, 700] width 45 height 13
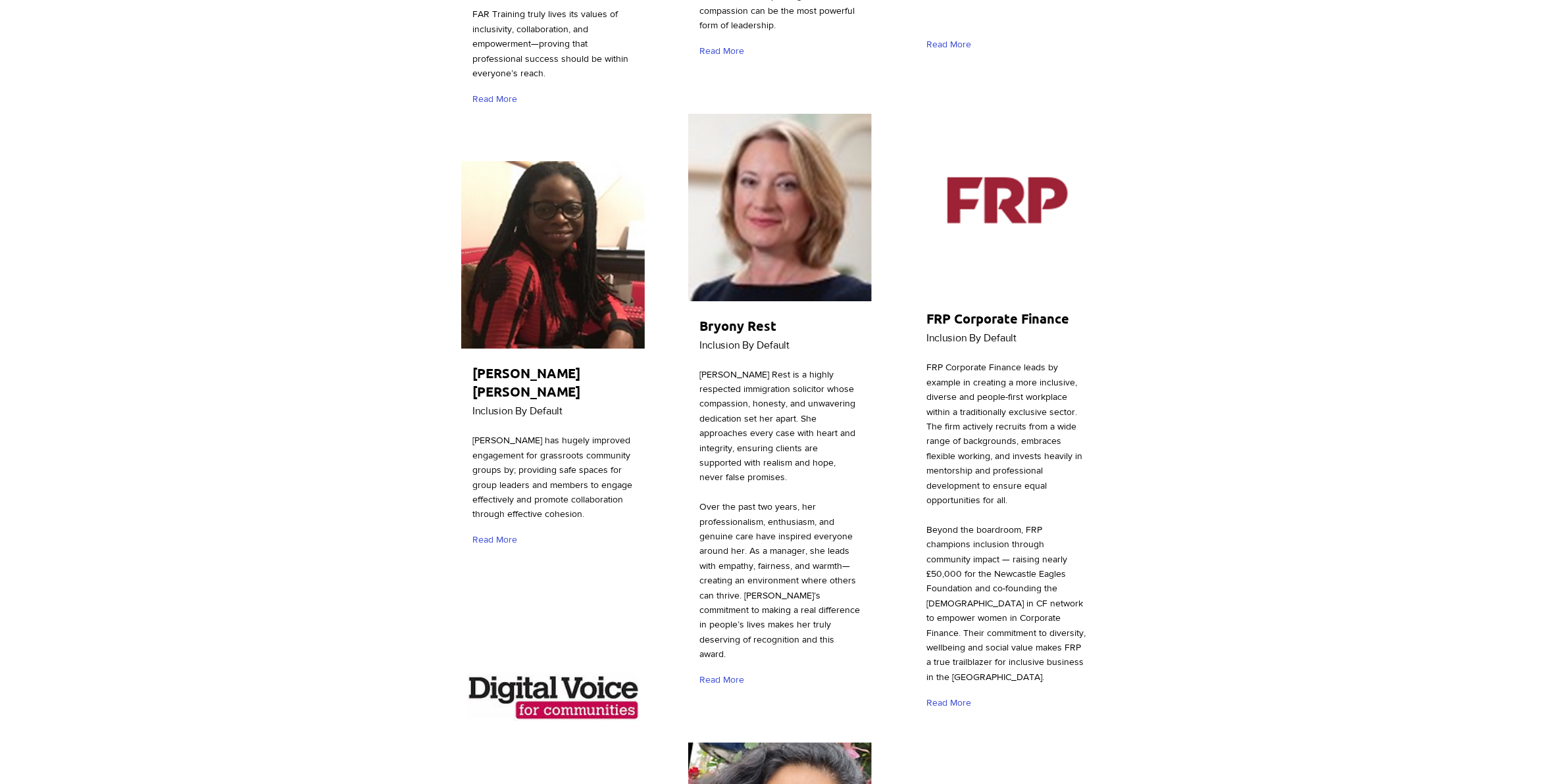
scroll to position [6001, 0]
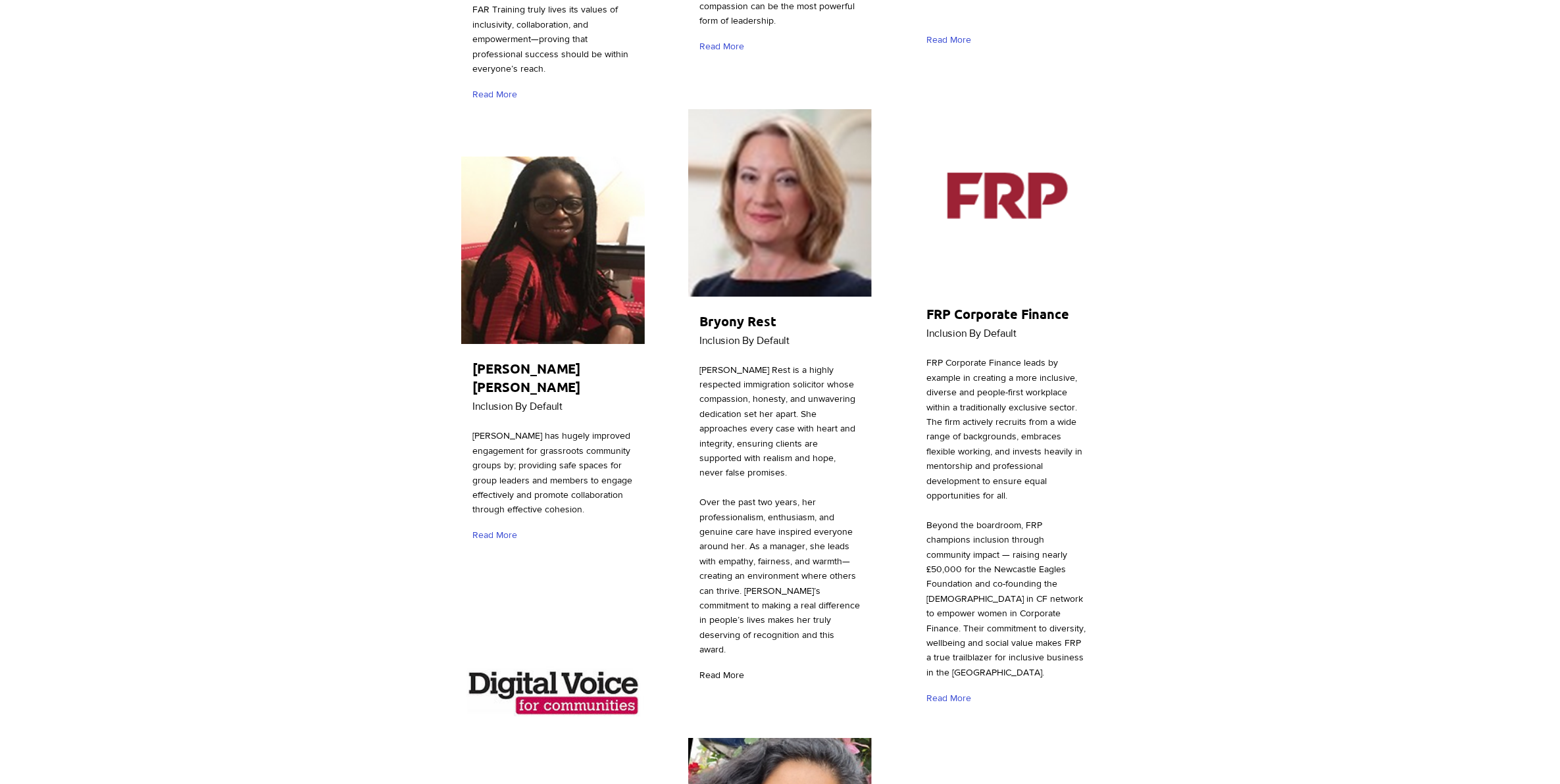
click at [718, 669] on span "Read More" at bounding box center [722, 676] width 45 height 13
click at [956, 692] on span "Read More" at bounding box center [948, 699] width 45 height 13
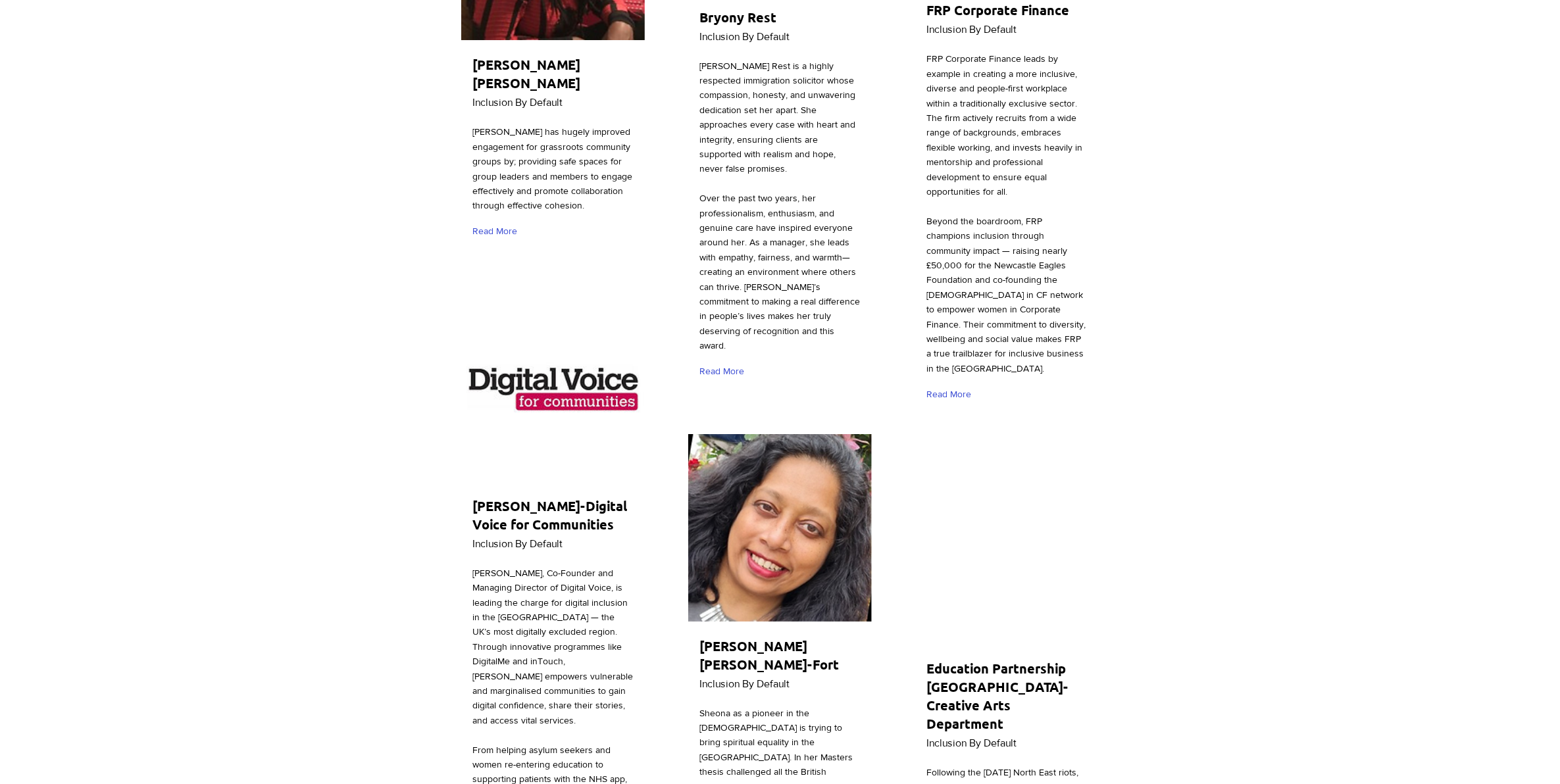
scroll to position [6330, 0]
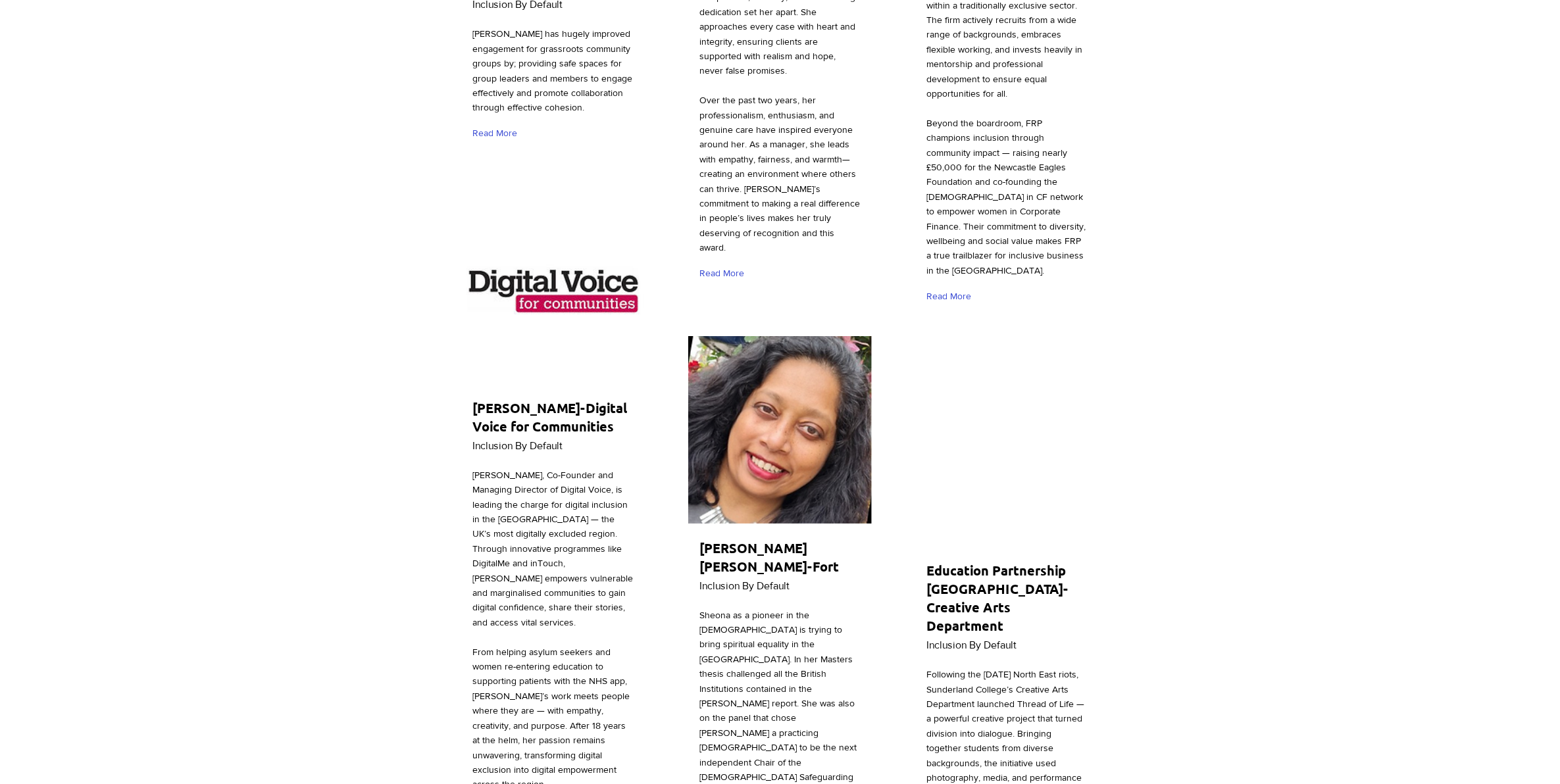
scroll to position [6494, 0]
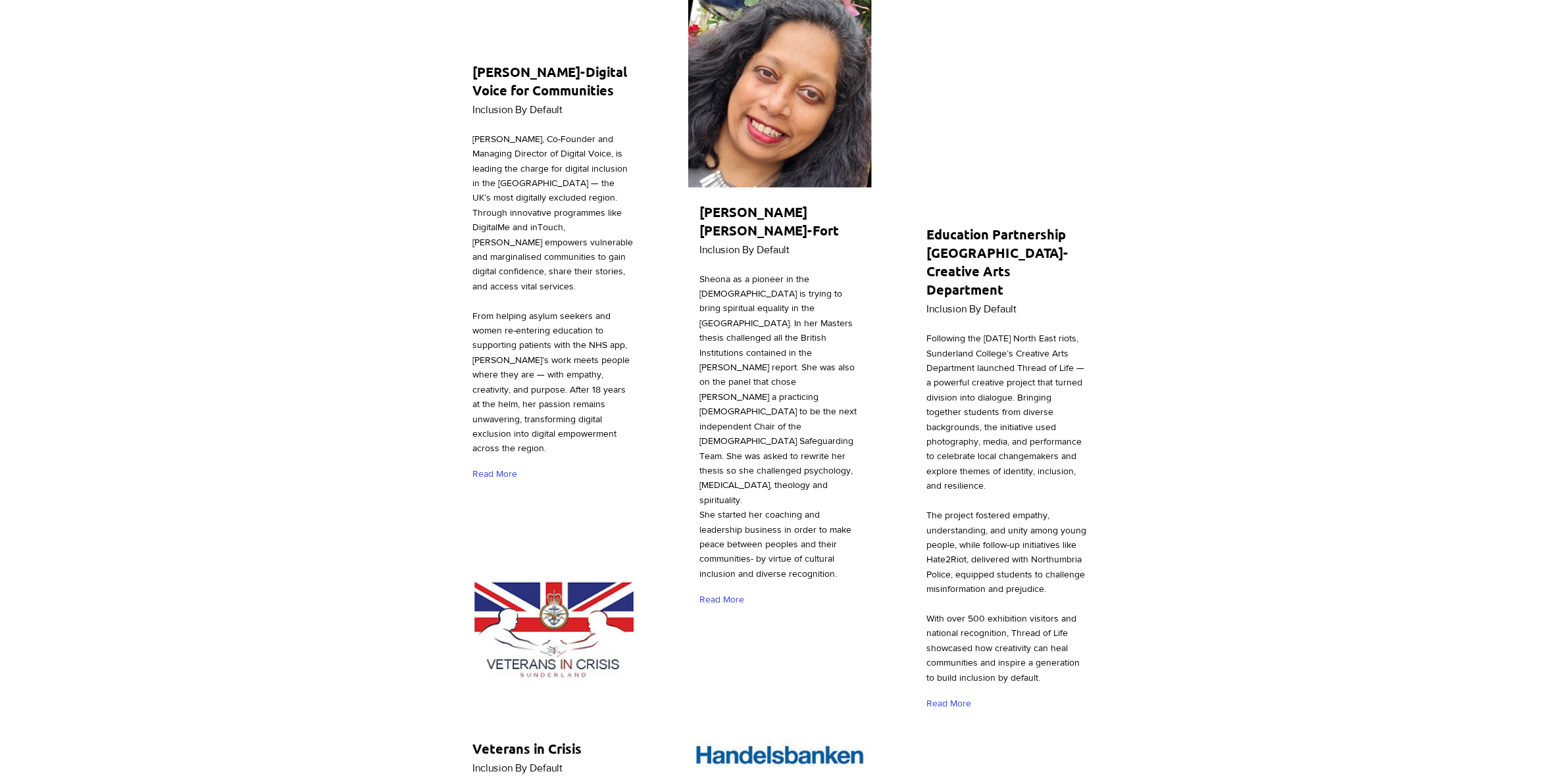
scroll to position [6741, 0]
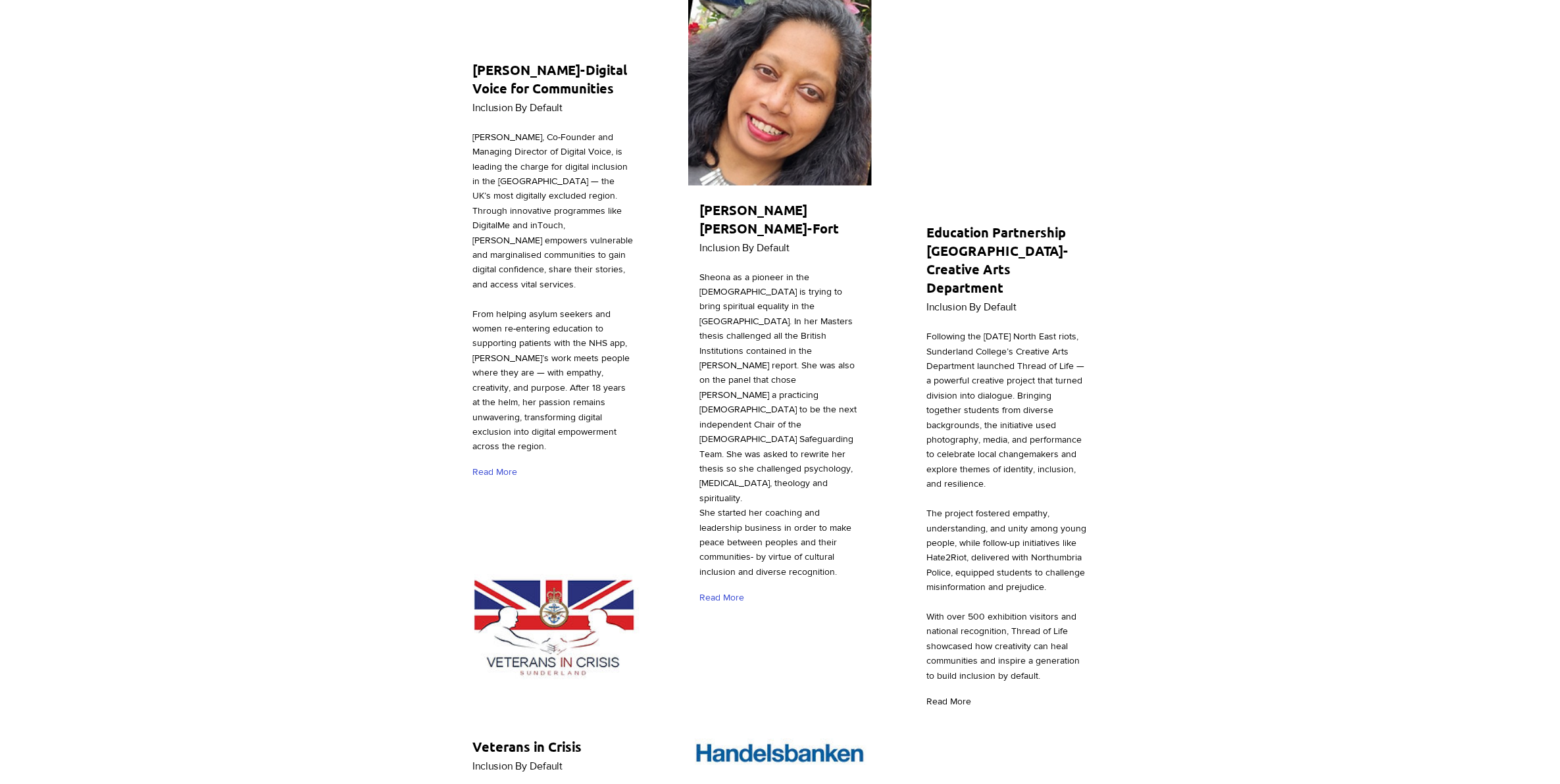
click at [957, 695] on span "Read More" at bounding box center [948, 702] width 45 height 13
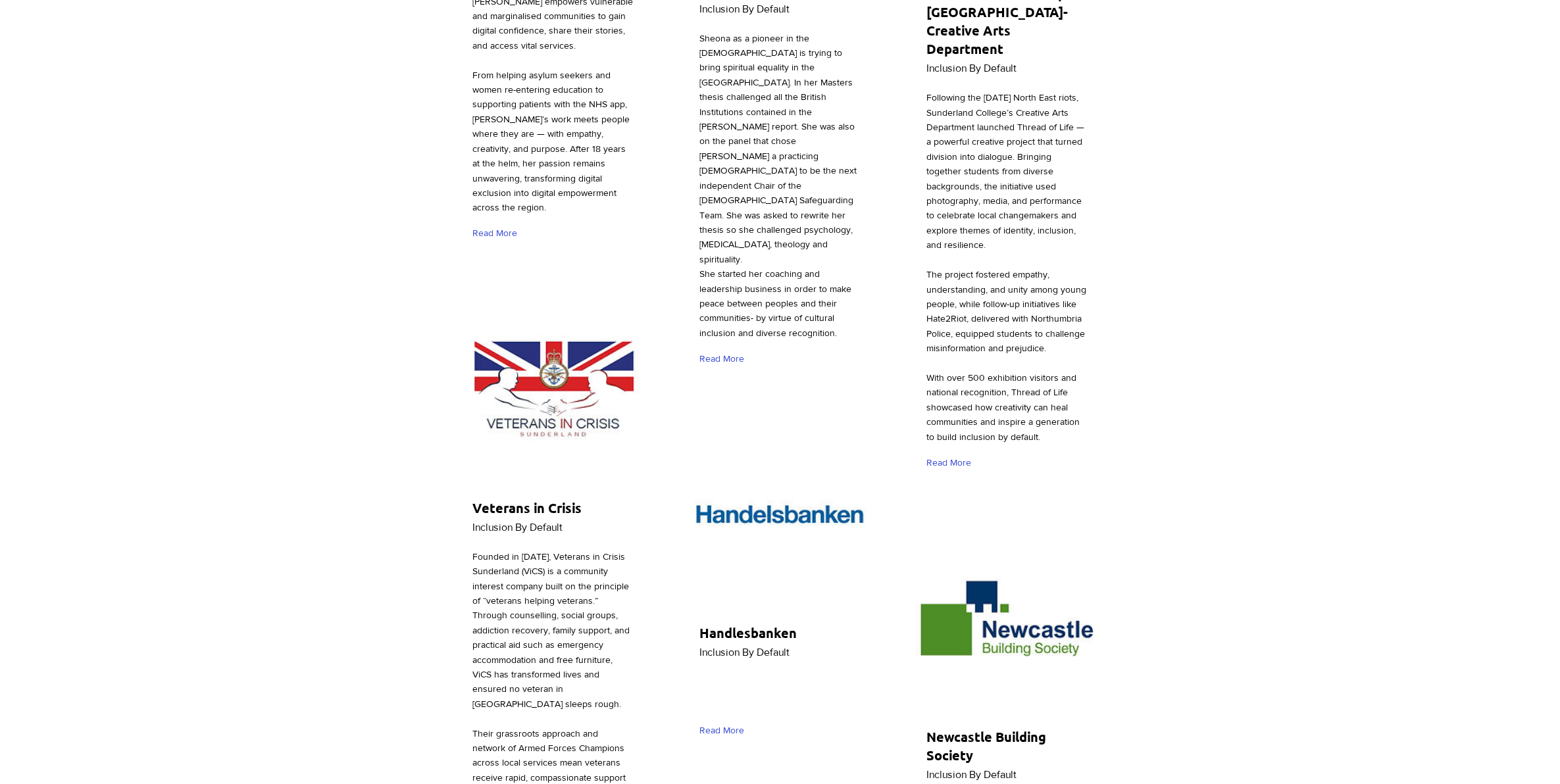
scroll to position [6988, 0]
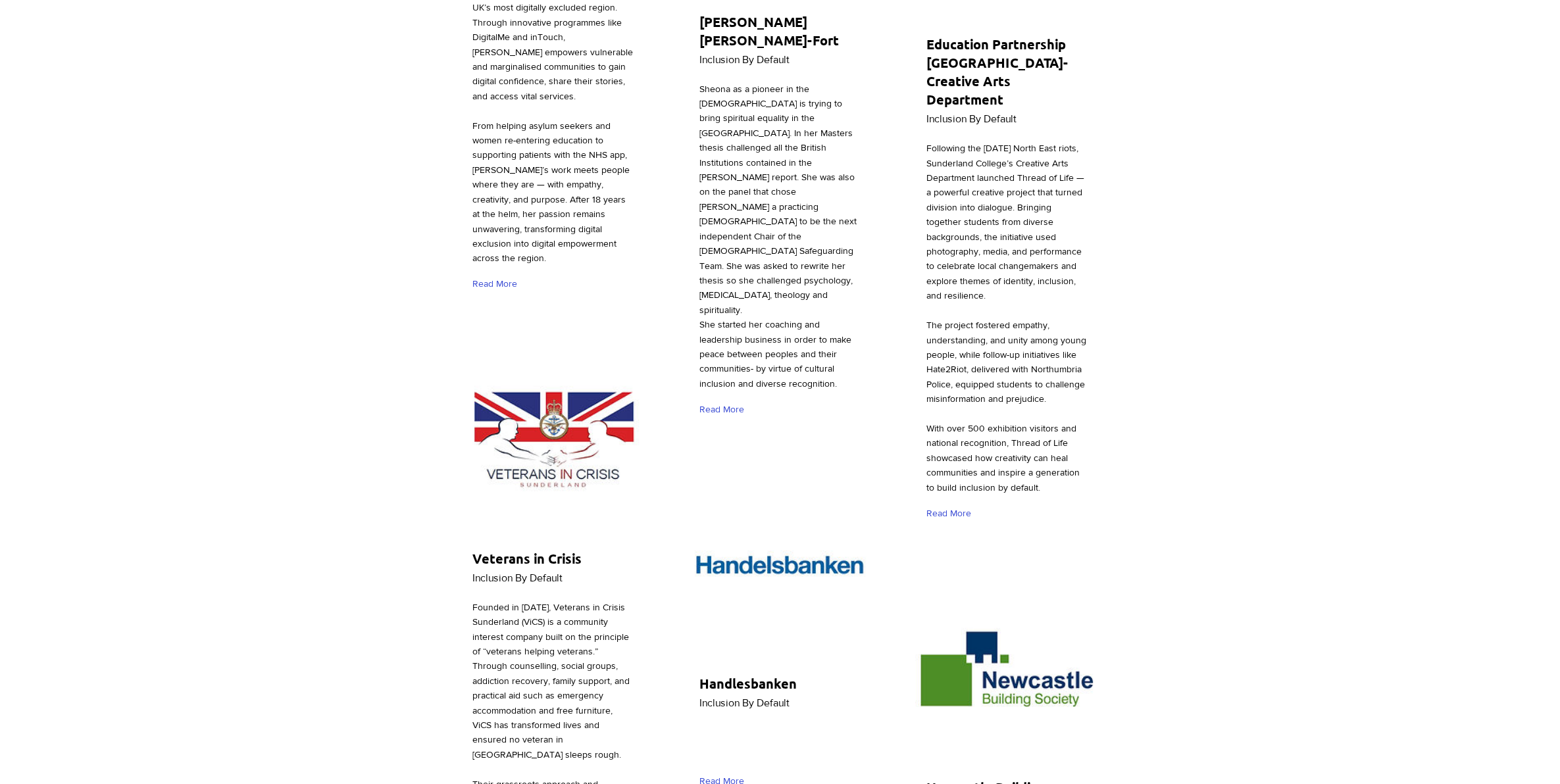
scroll to position [6824, 0]
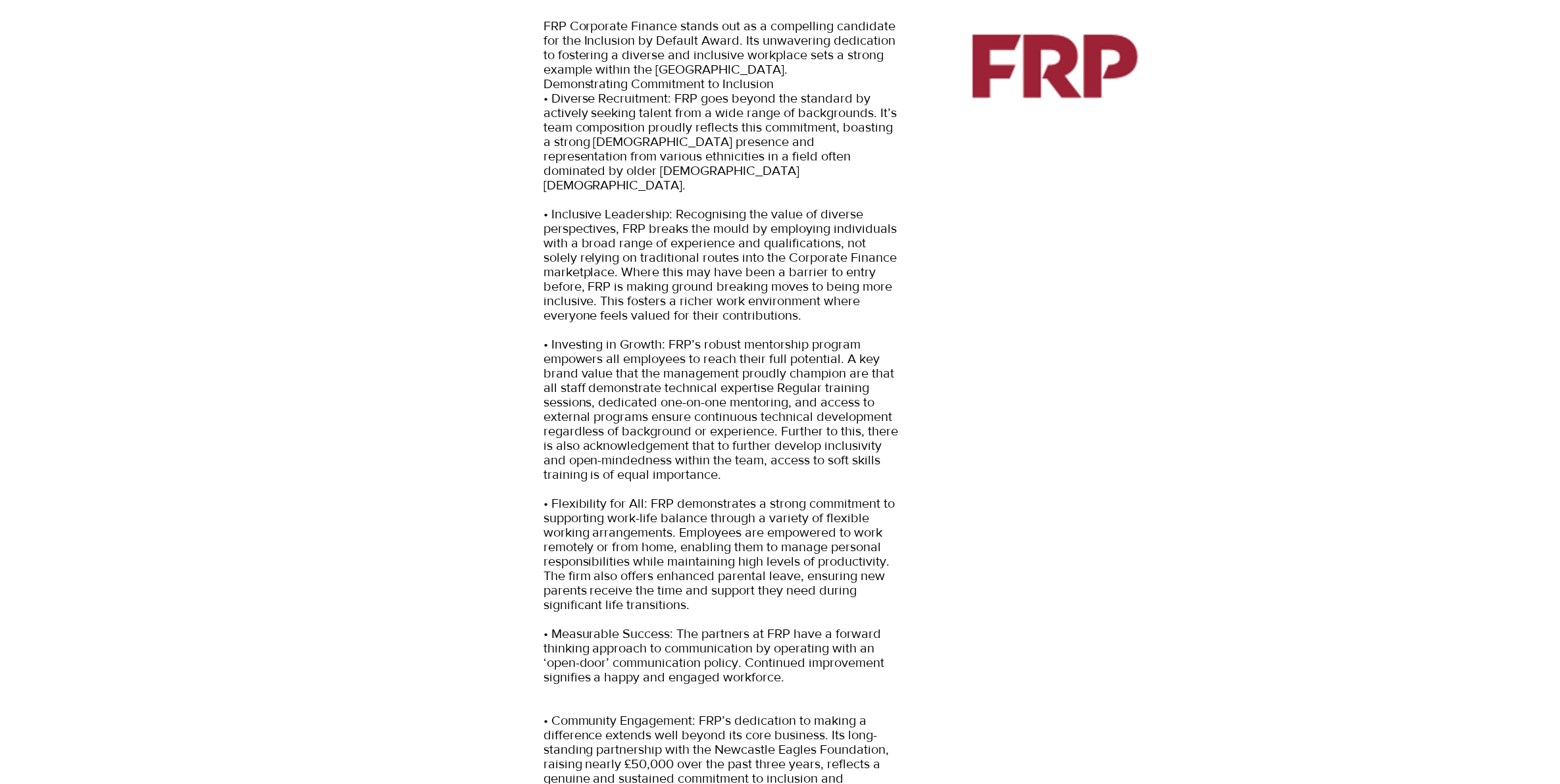
scroll to position [247, 0]
